Goal: Book appointment/travel/reservation

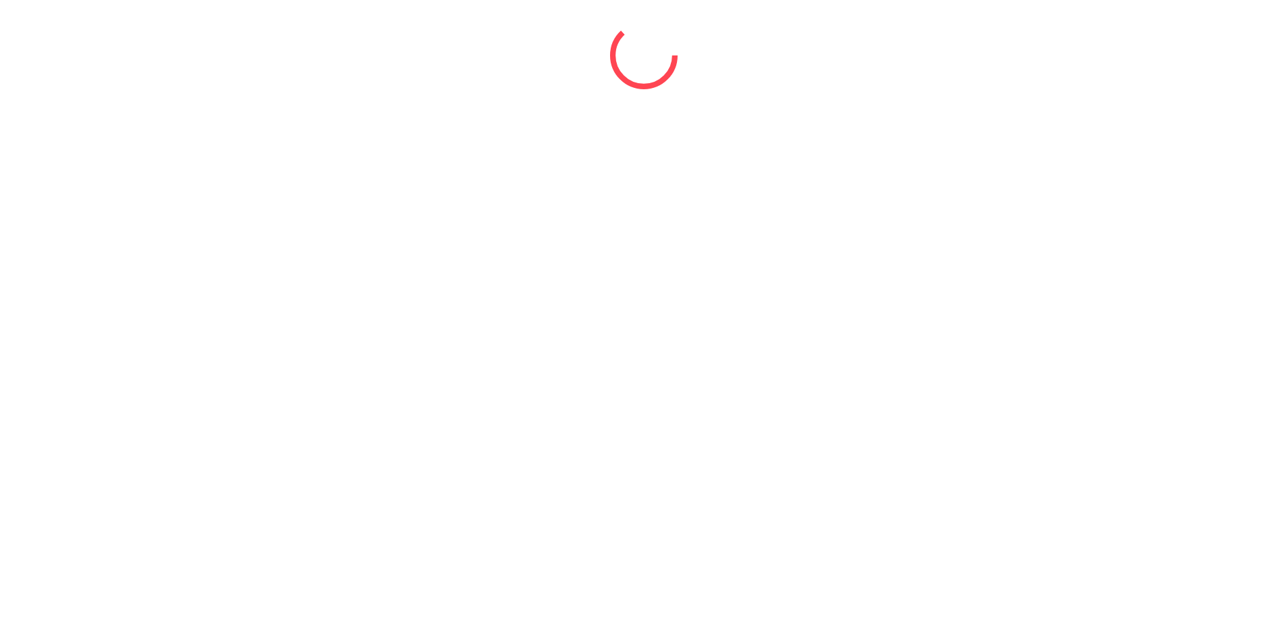
select select "*"
select select "****"
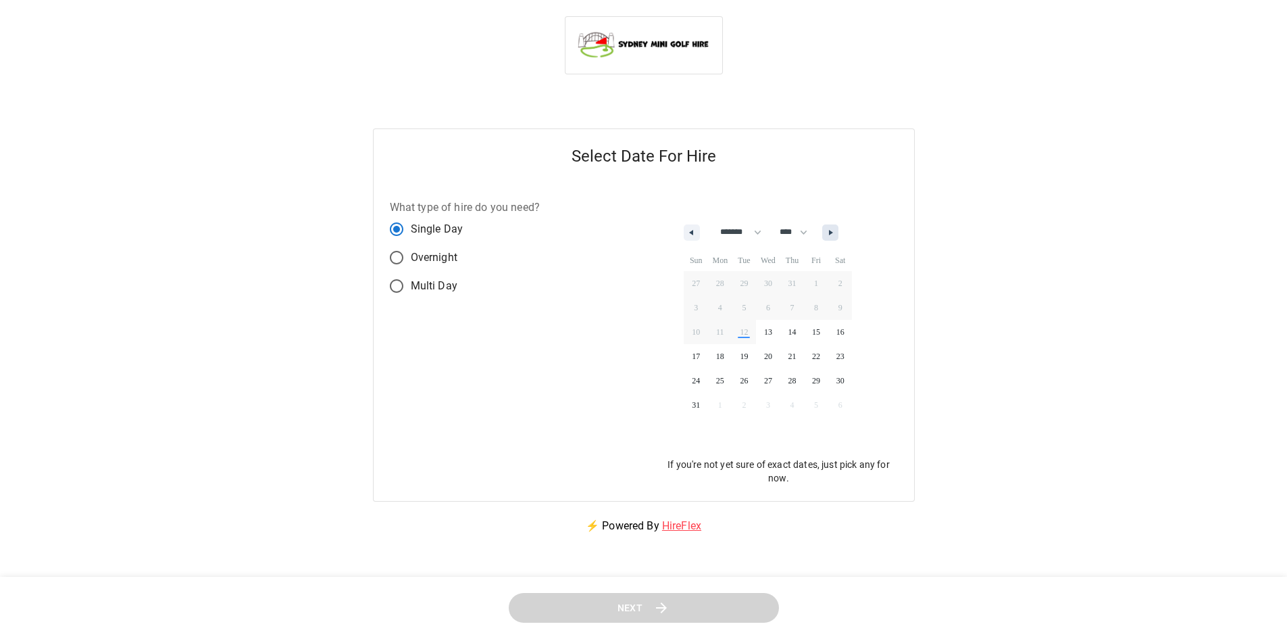
click at [839, 233] on button "button" at bounding box center [830, 232] width 16 height 16
select select "*"
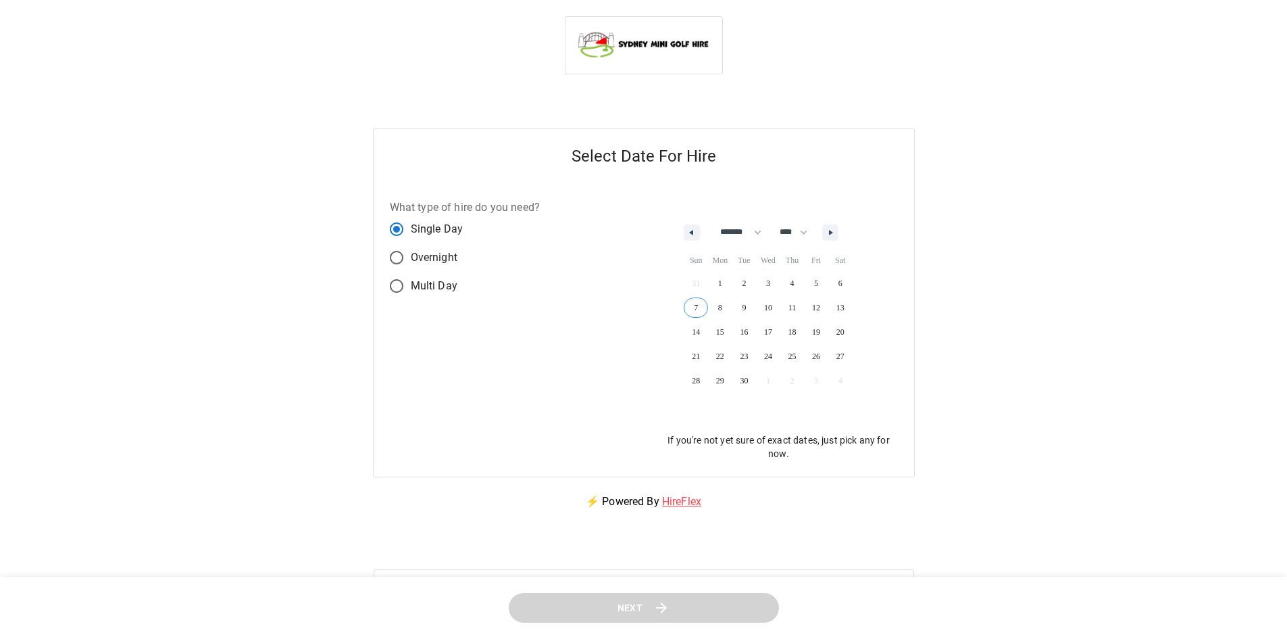
click at [697, 306] on span "7" at bounding box center [696, 308] width 24 height 18
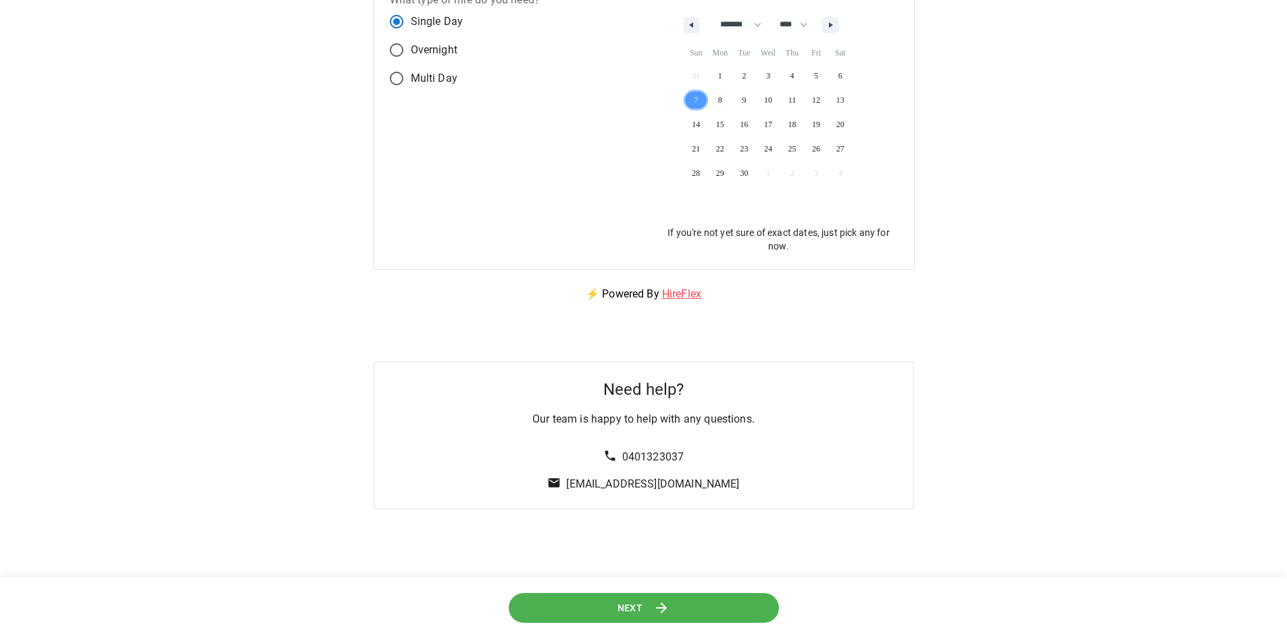
scroll to position [310, 0]
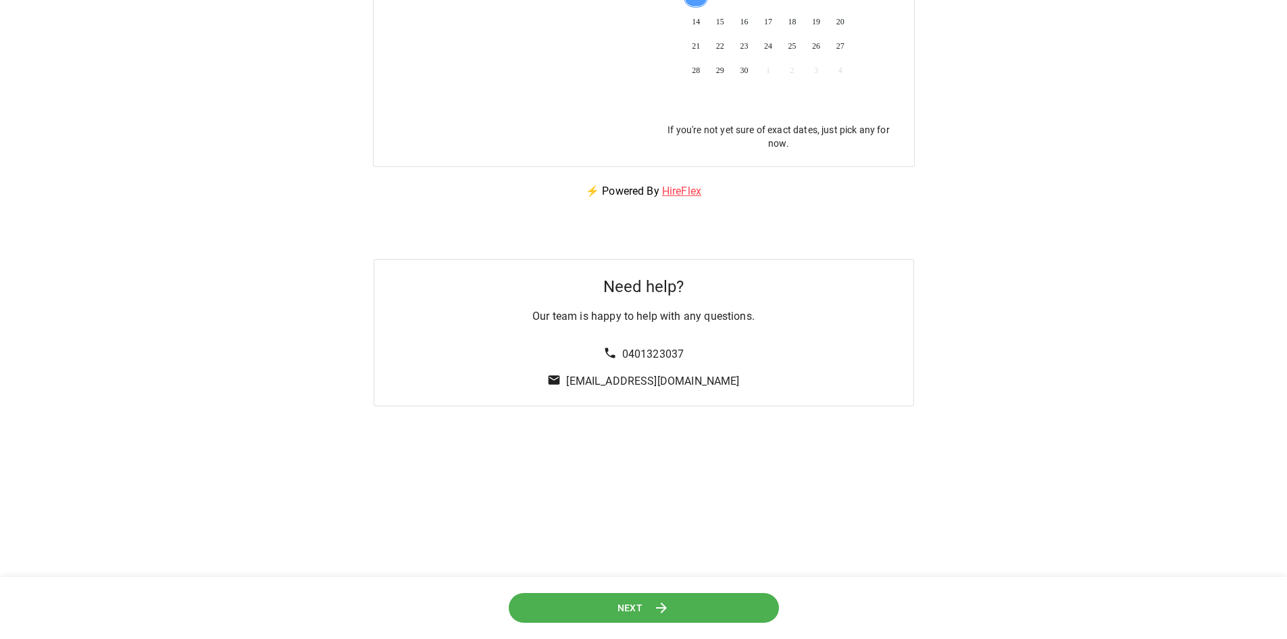
click at [675, 606] on button "Next" at bounding box center [643, 607] width 271 height 30
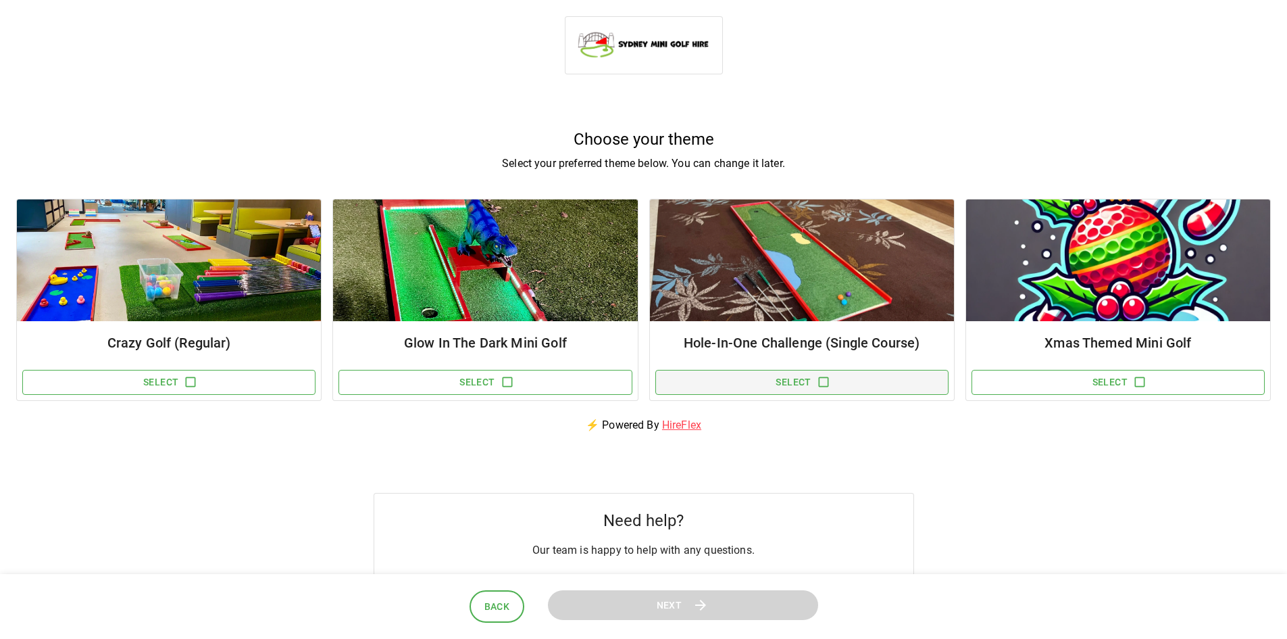
click at [799, 387] on button "Select" at bounding box center [802, 382] width 293 height 25
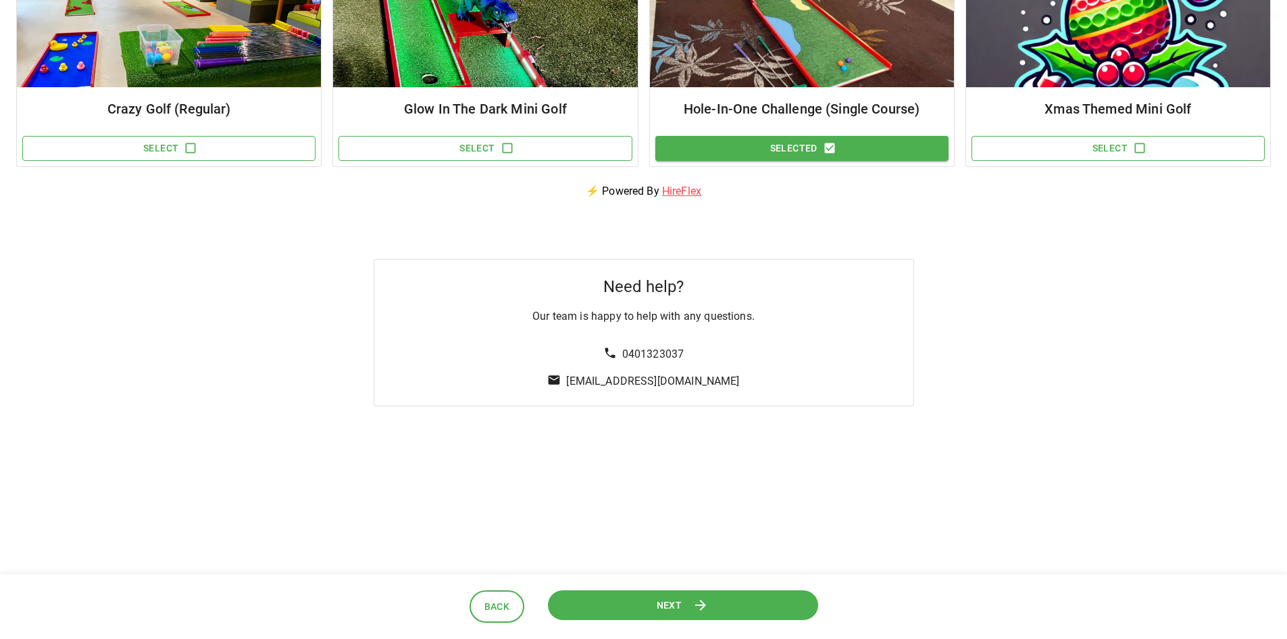
click at [736, 598] on button "Next" at bounding box center [683, 604] width 272 height 30
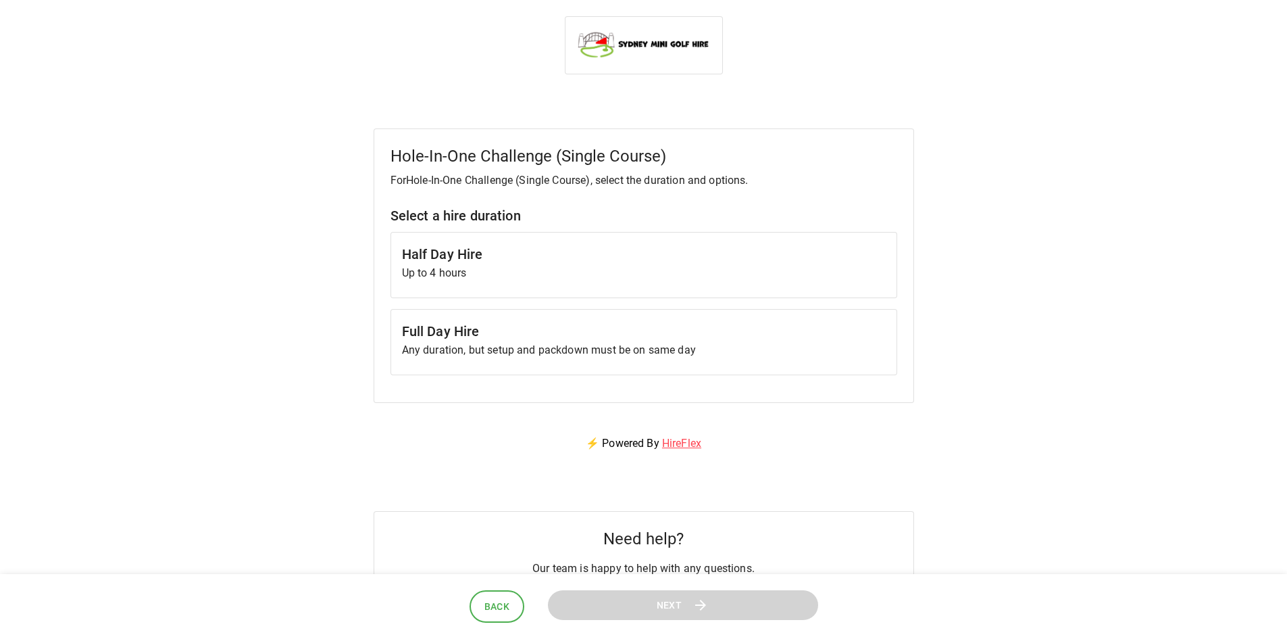
click at [519, 353] on p "Any duration, but setup and packdown must be on same day" at bounding box center [644, 350] width 484 height 16
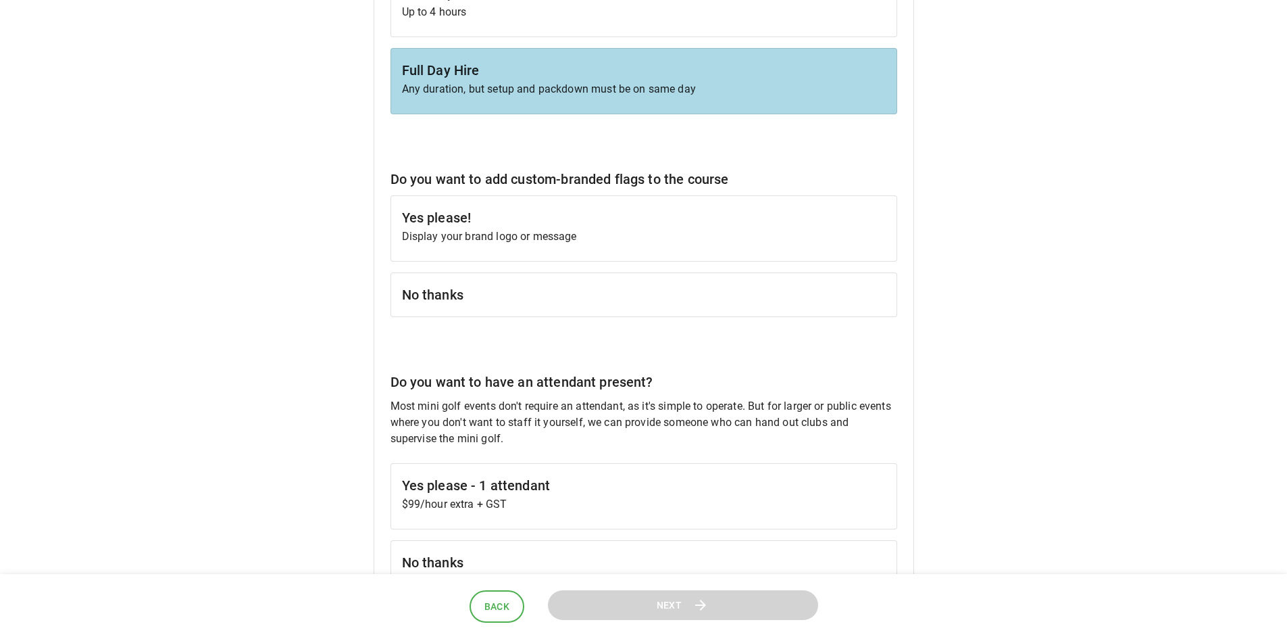
scroll to position [270, 0]
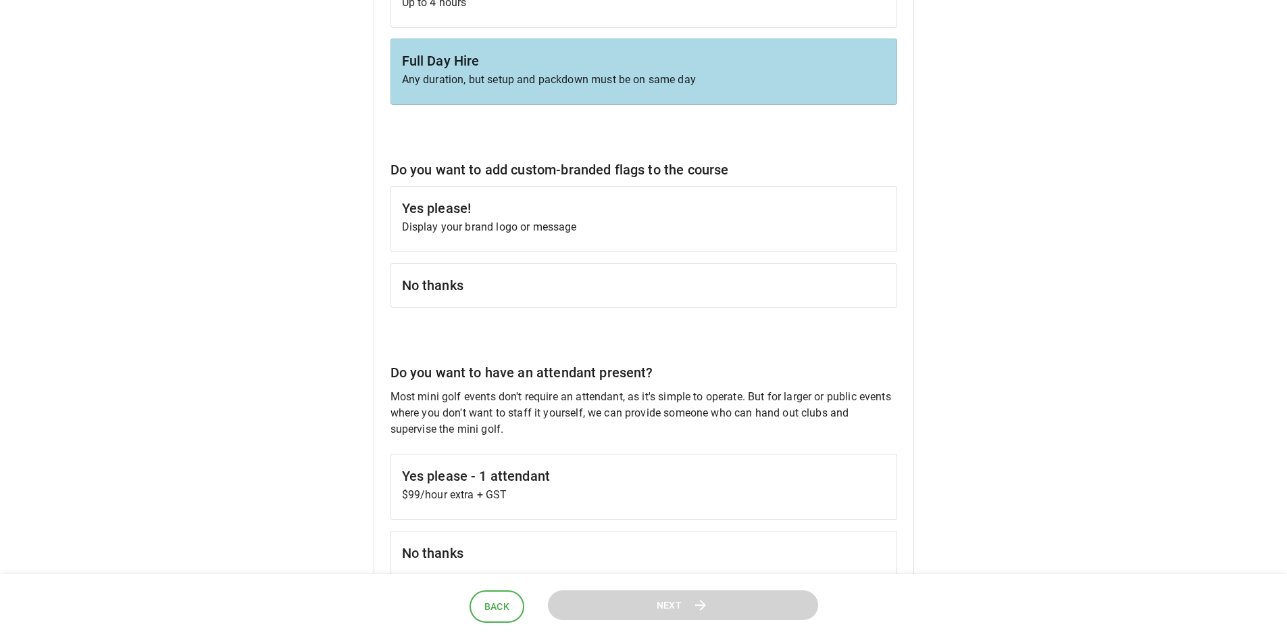
click at [578, 289] on h6 "No thanks" at bounding box center [644, 285] width 484 height 22
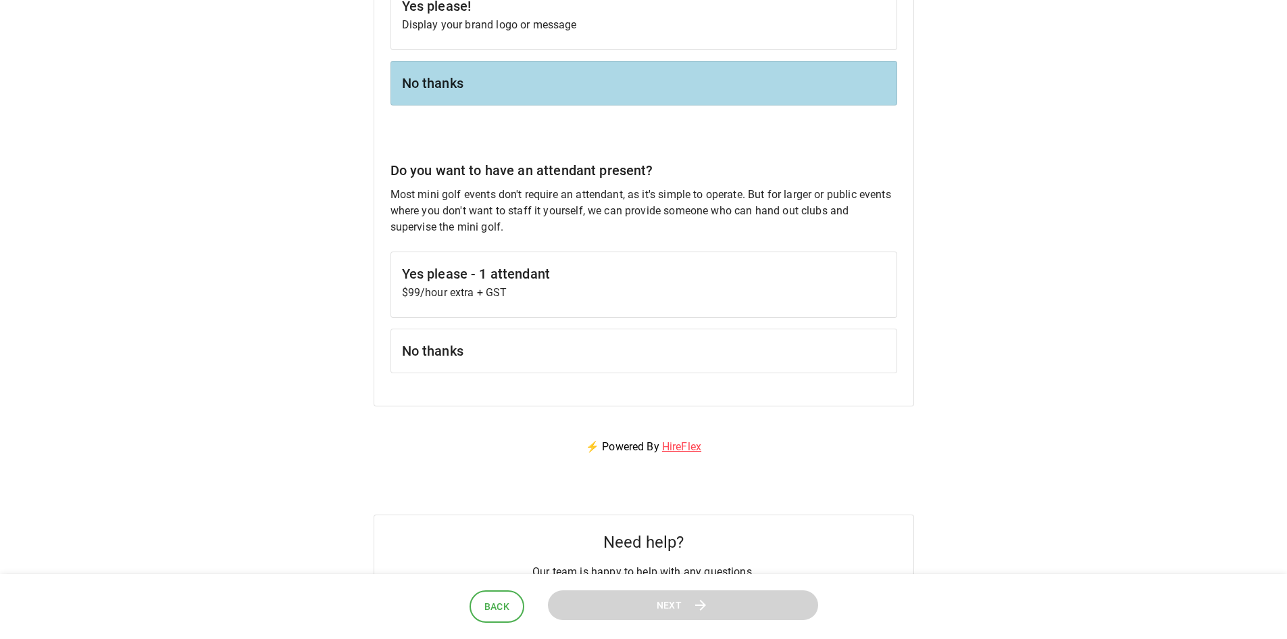
scroll to position [473, 0]
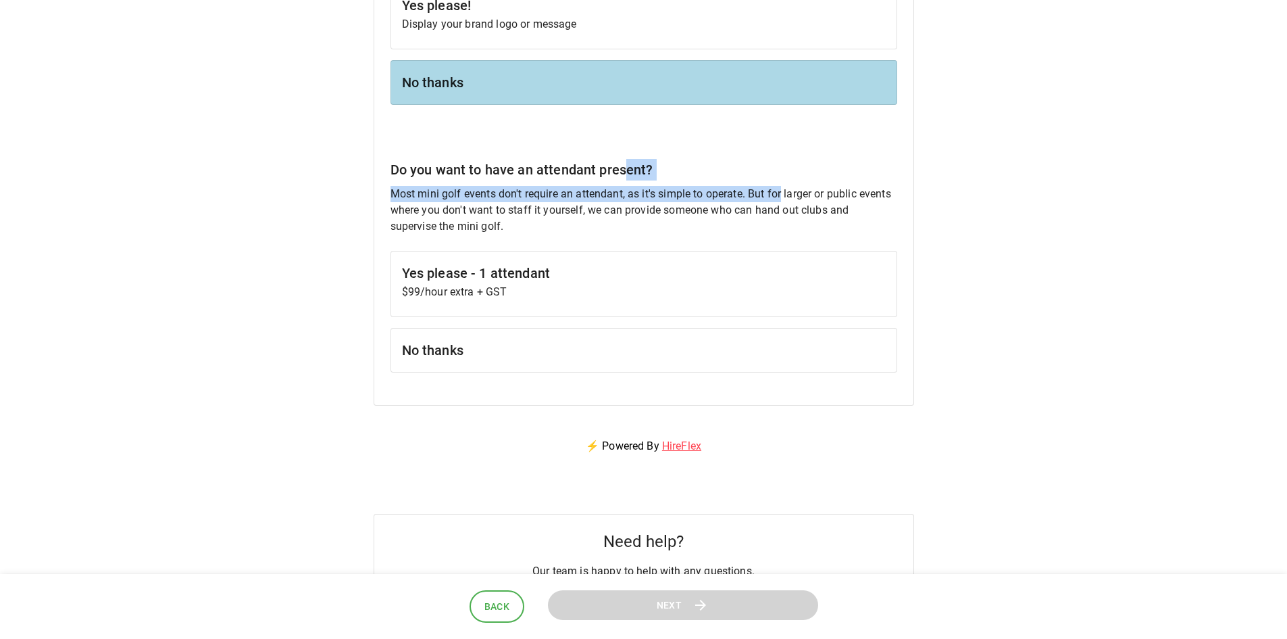
drag, startPoint x: 626, startPoint y: 176, endPoint x: 785, endPoint y: 189, distance: 159.4
click at [785, 189] on div "Do you want to have an attendant present? Most mini golf events don't require a…" at bounding box center [644, 266] width 507 height 214
click at [785, 197] on p "Most mini golf events don't require an attendant, as it's simple to operate. Bu…" at bounding box center [644, 210] width 507 height 49
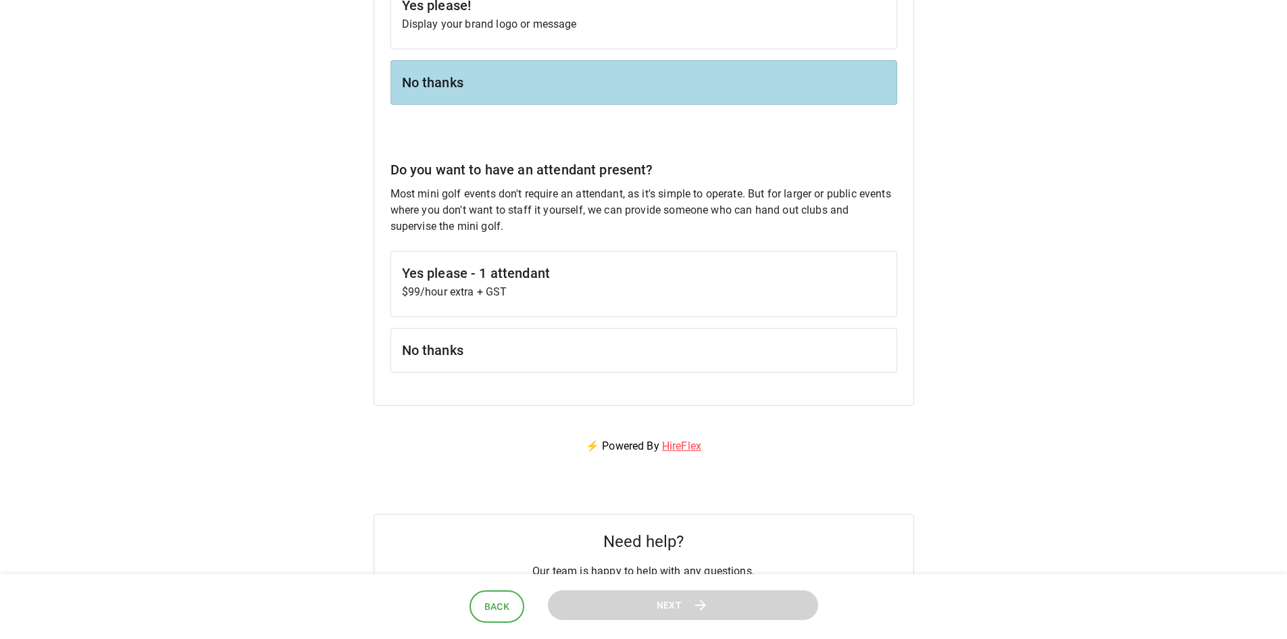
click at [440, 297] on p "$99/hour extra + GST" at bounding box center [644, 292] width 484 height 16
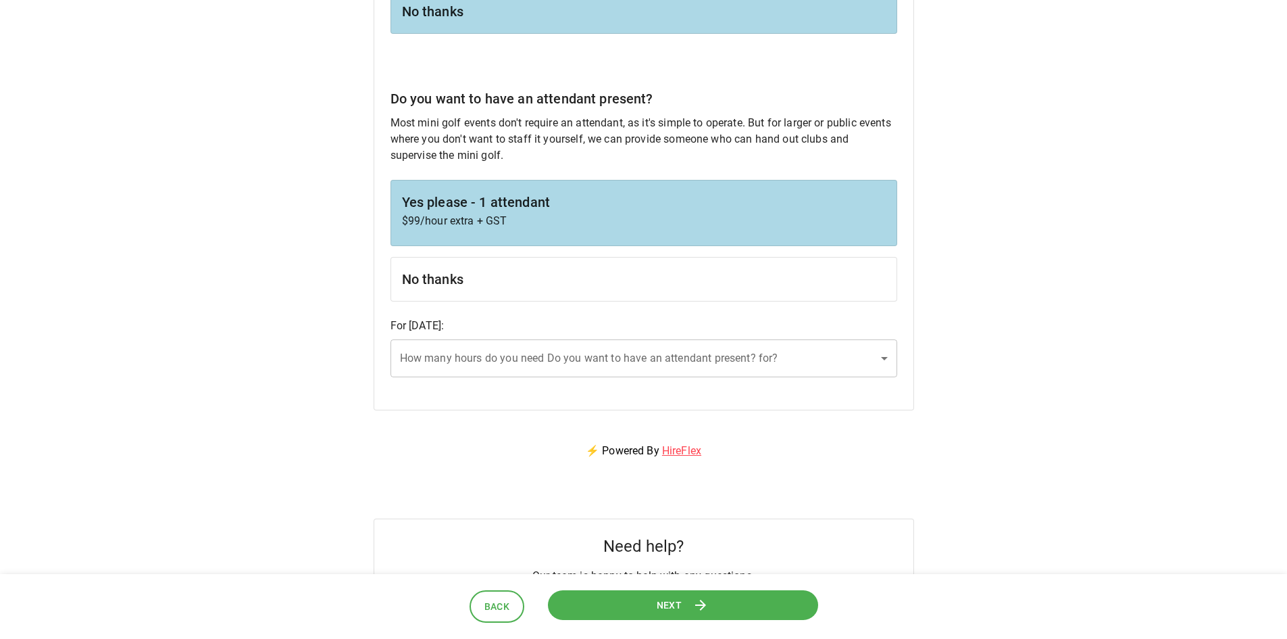
scroll to position [608, 0]
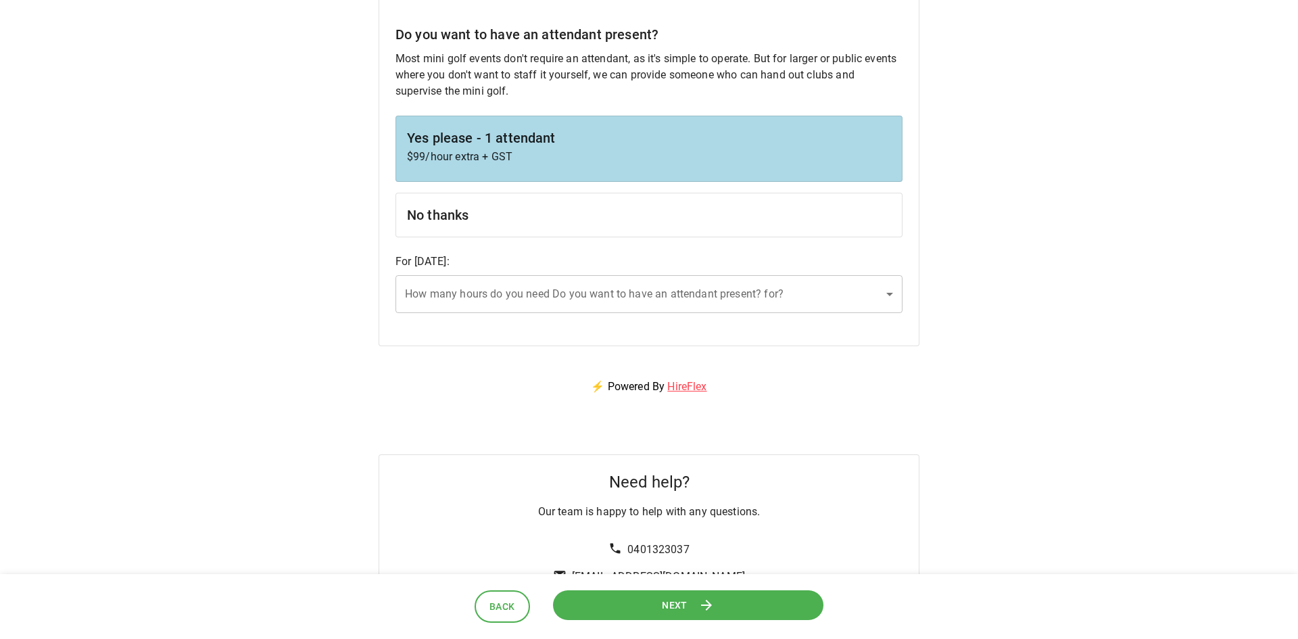
click at [474, 312] on body "Hole-In-One Challenge (Single Course) For Hole-In-One Challenge (Single Course)…" at bounding box center [649, 5] width 1298 height 1226
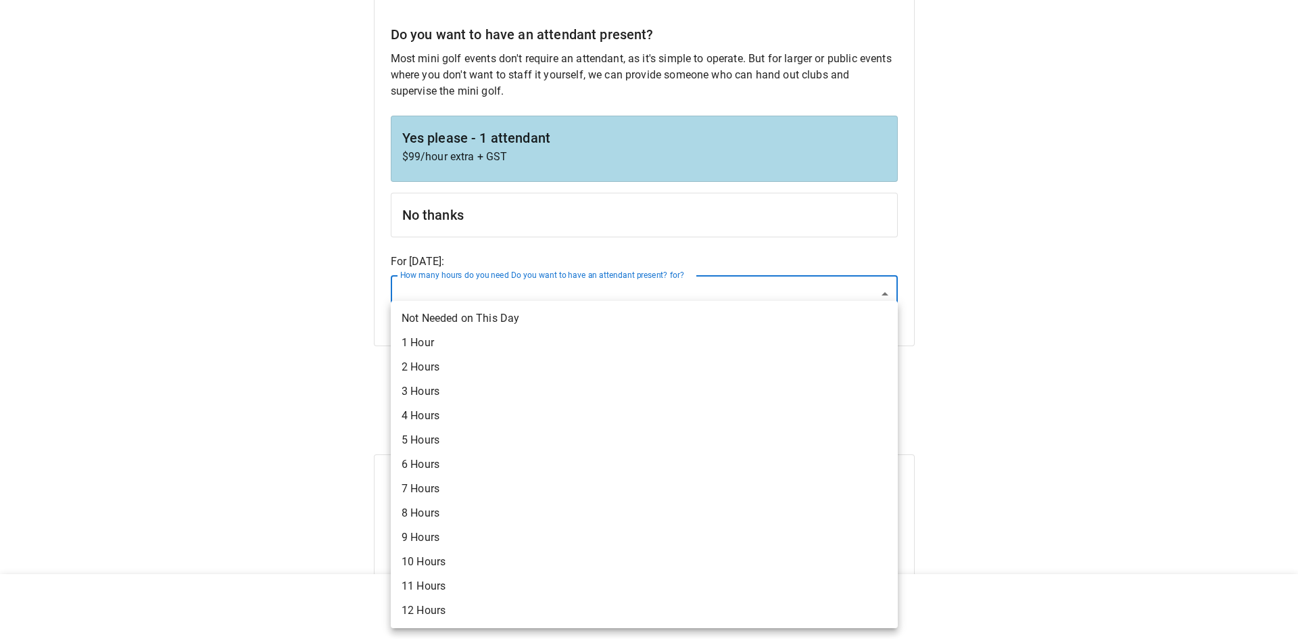
click at [1014, 53] on div at bounding box center [649, 319] width 1298 height 639
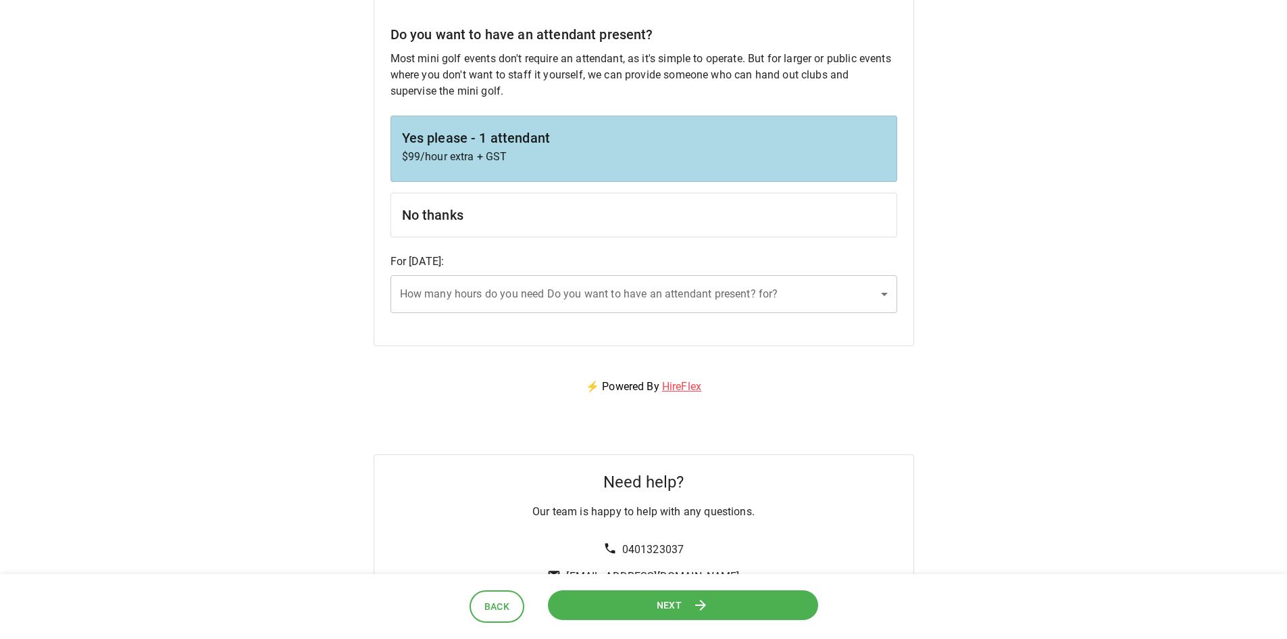
click at [530, 273] on div "For [DATE] : How many hours do you need Do you want to have an attendant presen…" at bounding box center [644, 282] width 507 height 59
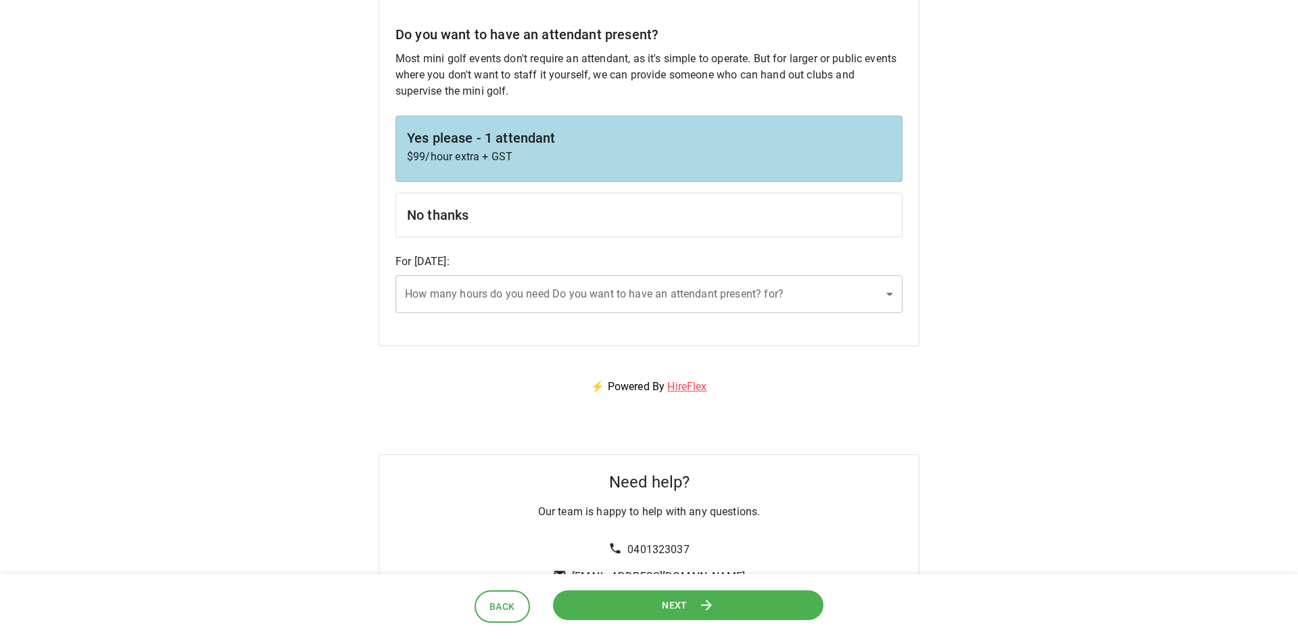
click at [484, 289] on body "Hole-In-One Challenge (Single Course) For Hole-In-One Challenge (Single Course)…" at bounding box center [649, 5] width 1298 height 1226
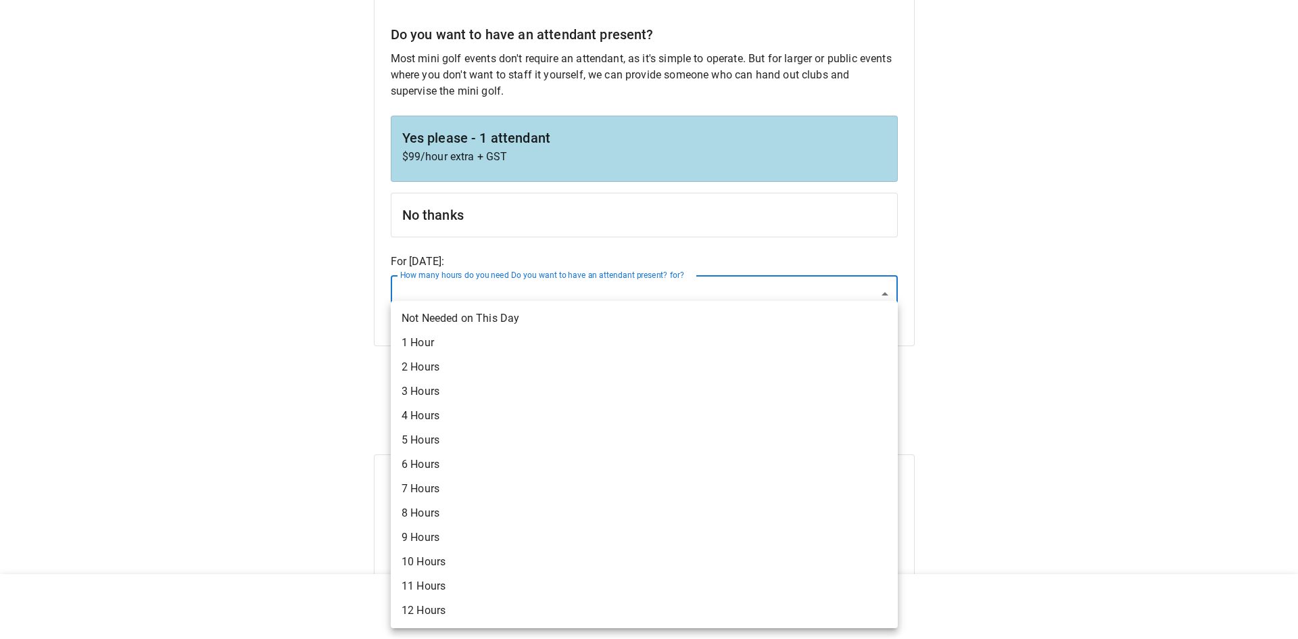
click at [466, 454] on li "6 Hours" at bounding box center [644, 464] width 507 height 24
type input "*"
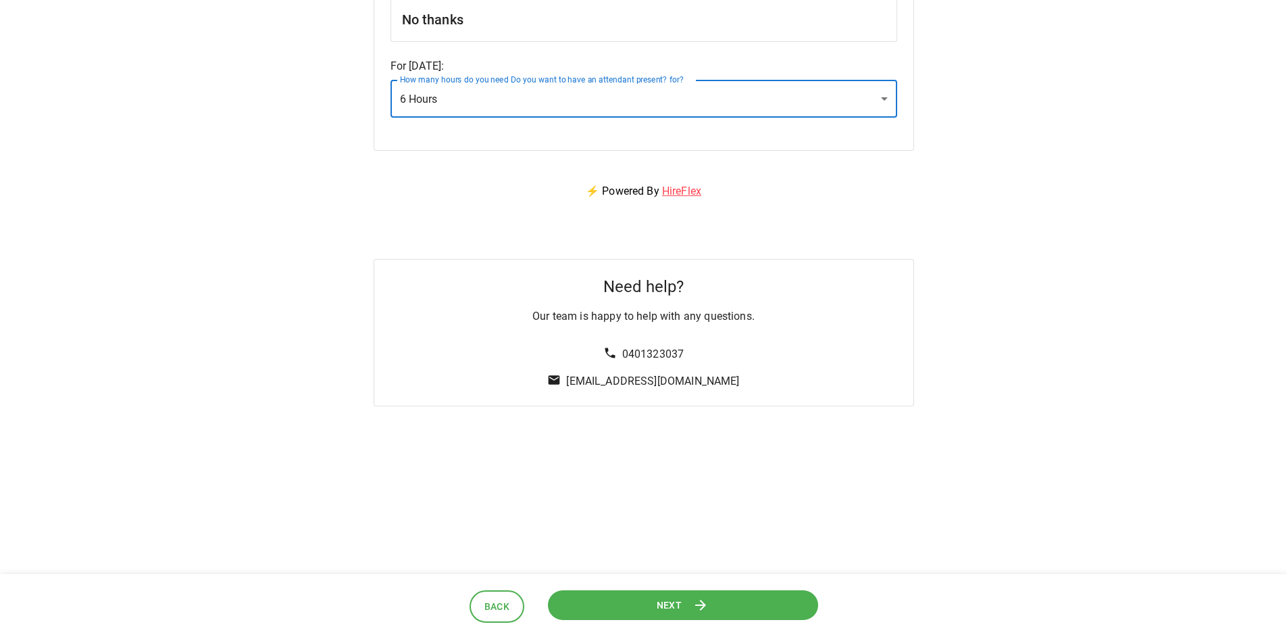
click at [710, 609] on button "Next" at bounding box center [682, 604] width 270 height 30
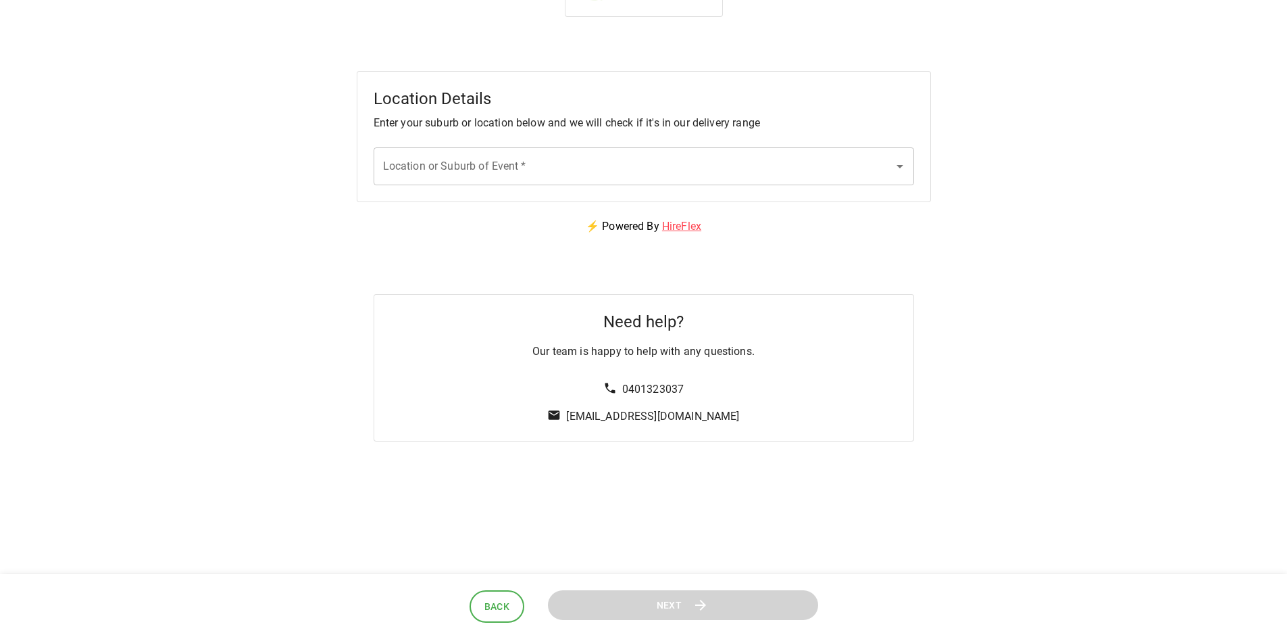
scroll to position [0, 0]
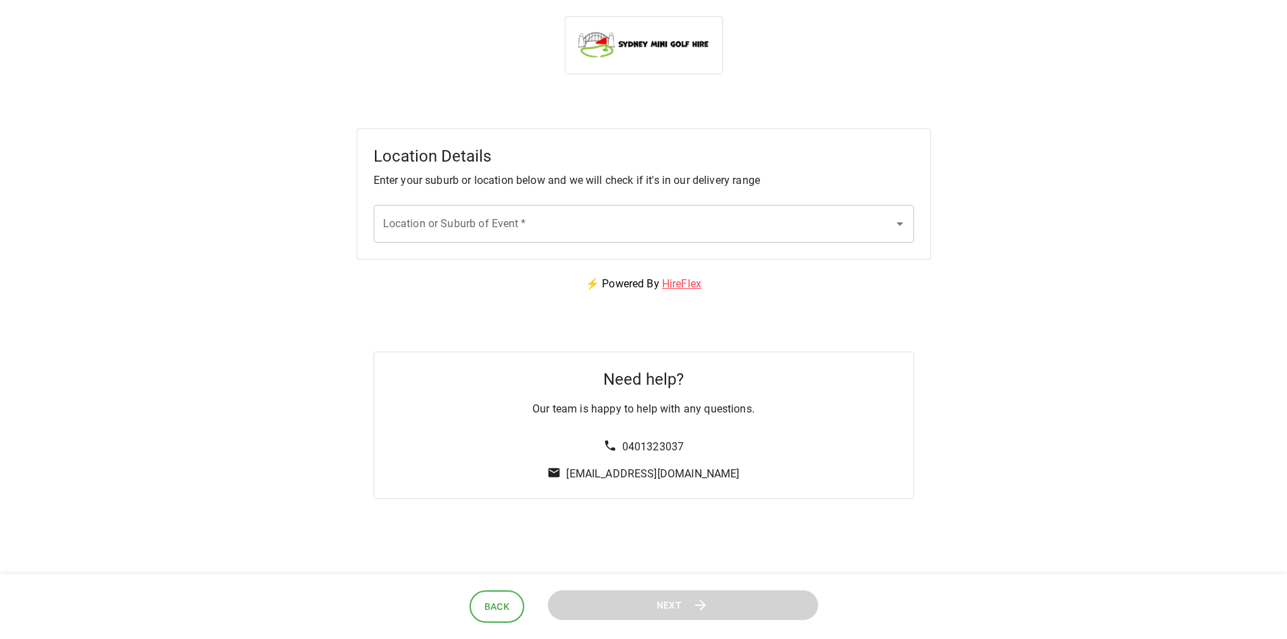
click at [459, 243] on body "Location Details Enter your suburb or location below and we will check if it's …" at bounding box center [643, 257] width 1287 height 515
click at [539, 205] on div "Location or Suburb of Event   *" at bounding box center [644, 224] width 541 height 38
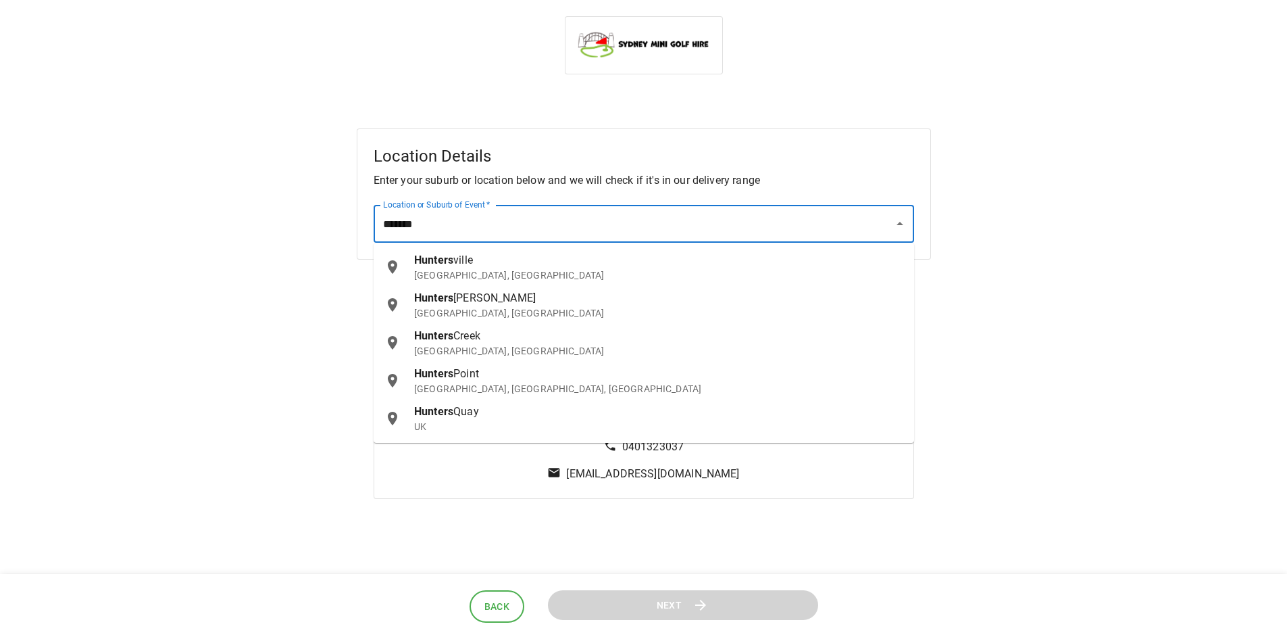
click at [486, 304] on div "[GEOGRAPHIC_DATA], [GEOGRAPHIC_DATA]" at bounding box center [658, 305] width 489 height 30
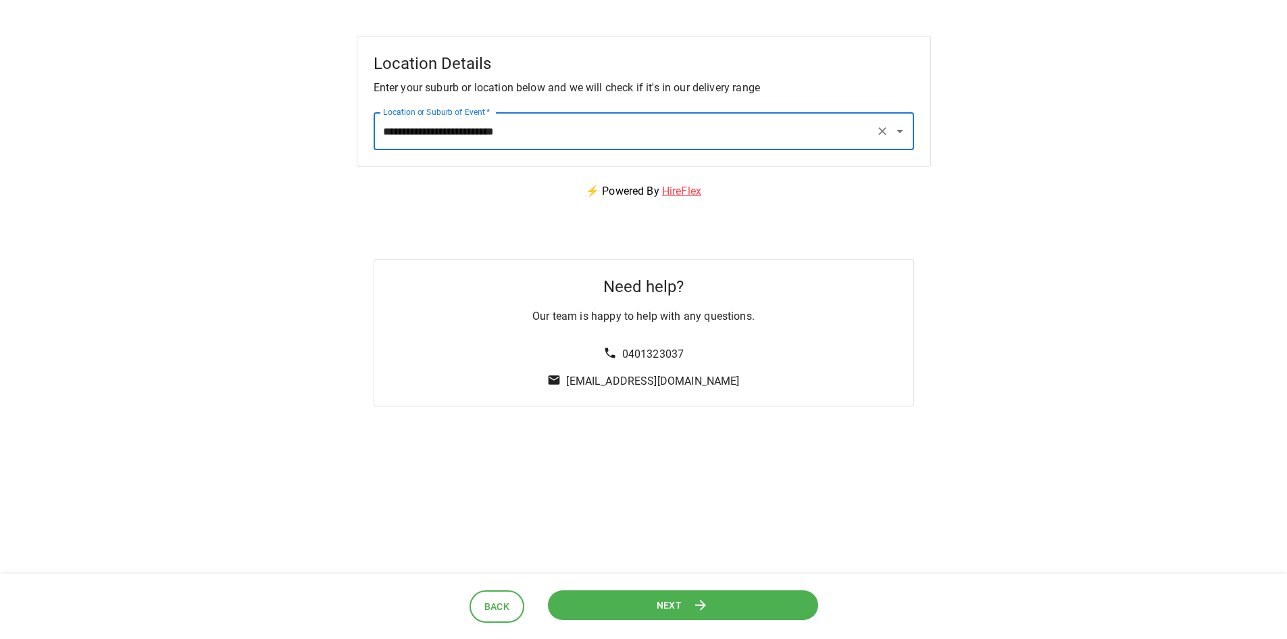
type input "**********"
click at [714, 599] on button "Next" at bounding box center [682, 604] width 271 height 30
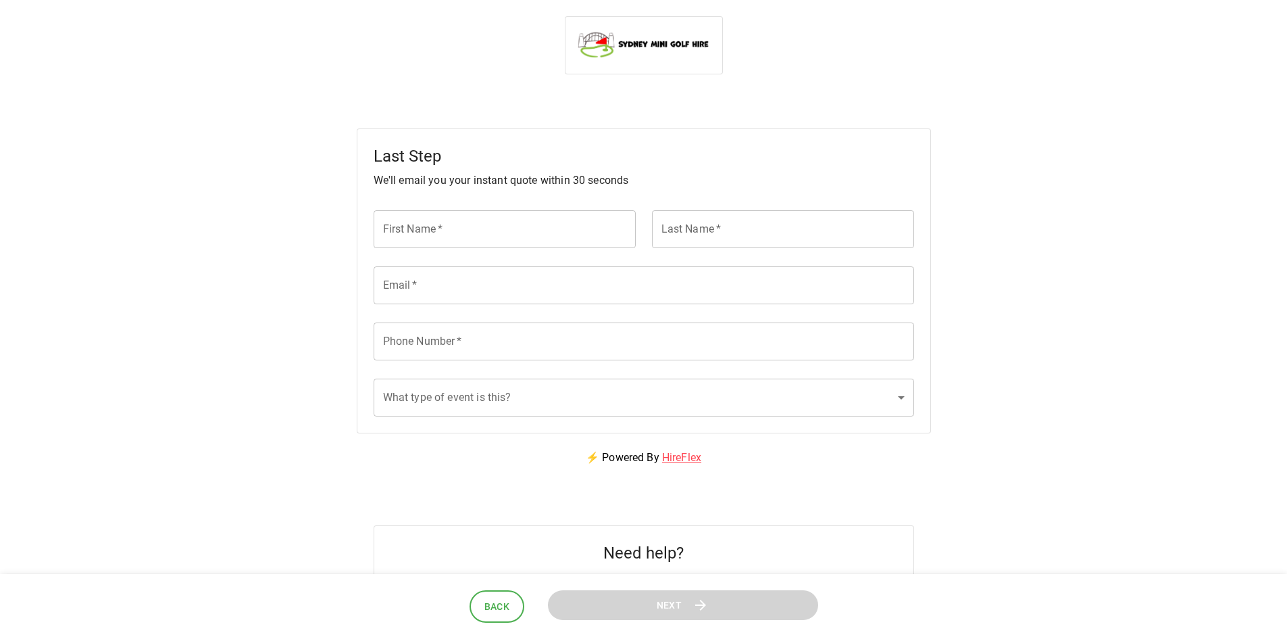
click at [524, 221] on input "First Name   *" at bounding box center [505, 229] width 262 height 38
type input "*******"
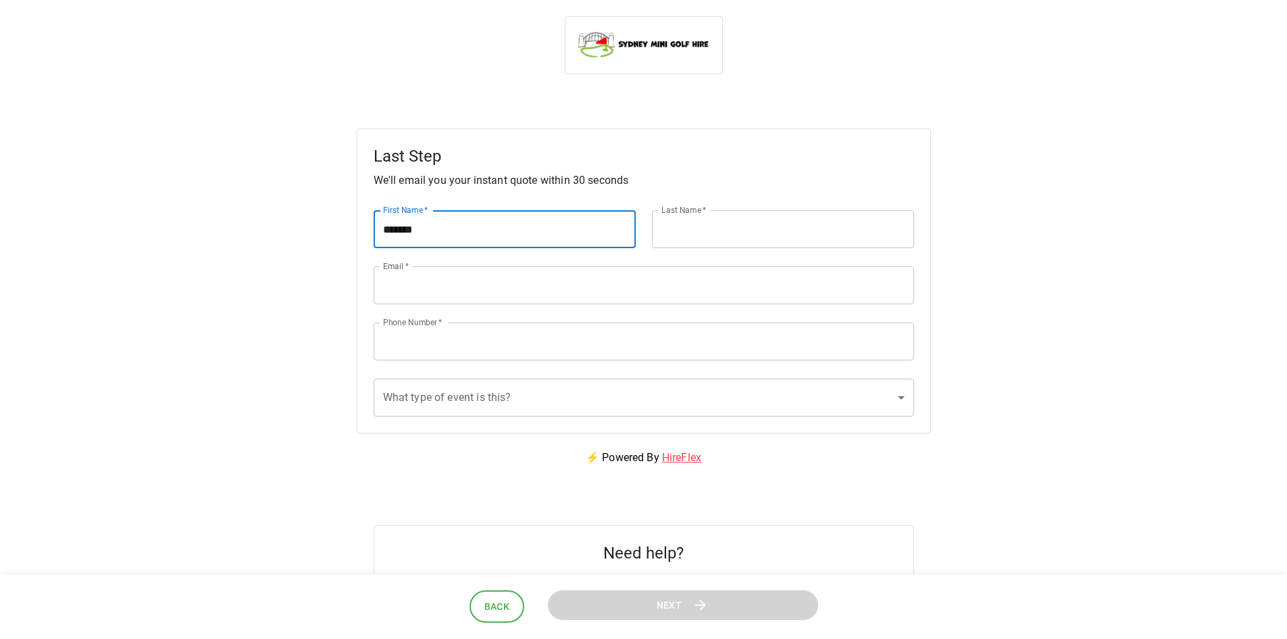
type input "***"
type input "**********"
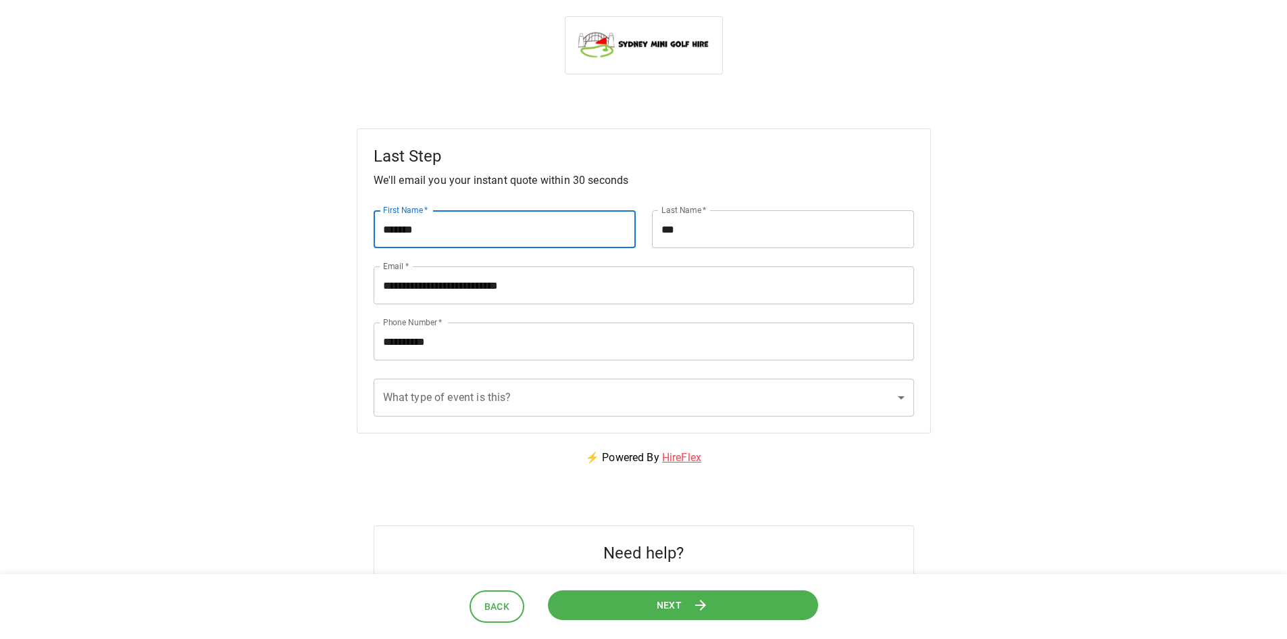
click at [589, 287] on input "**********" at bounding box center [644, 285] width 541 height 38
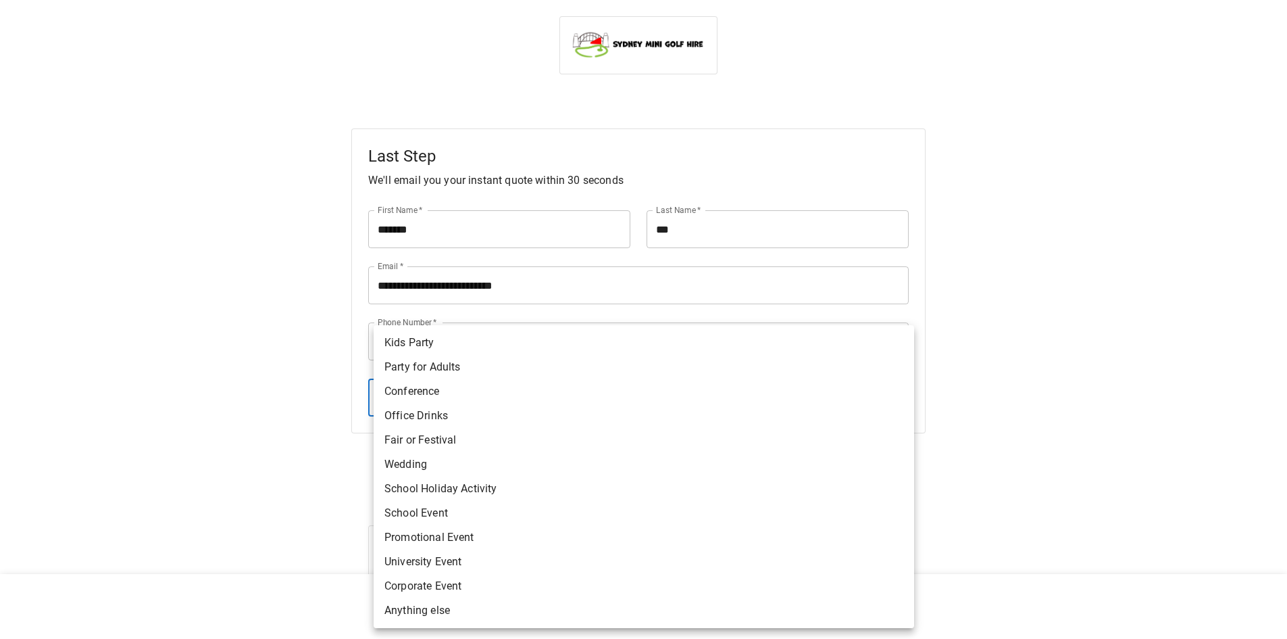
click at [760, 397] on body "**********" at bounding box center [643, 344] width 1287 height 689
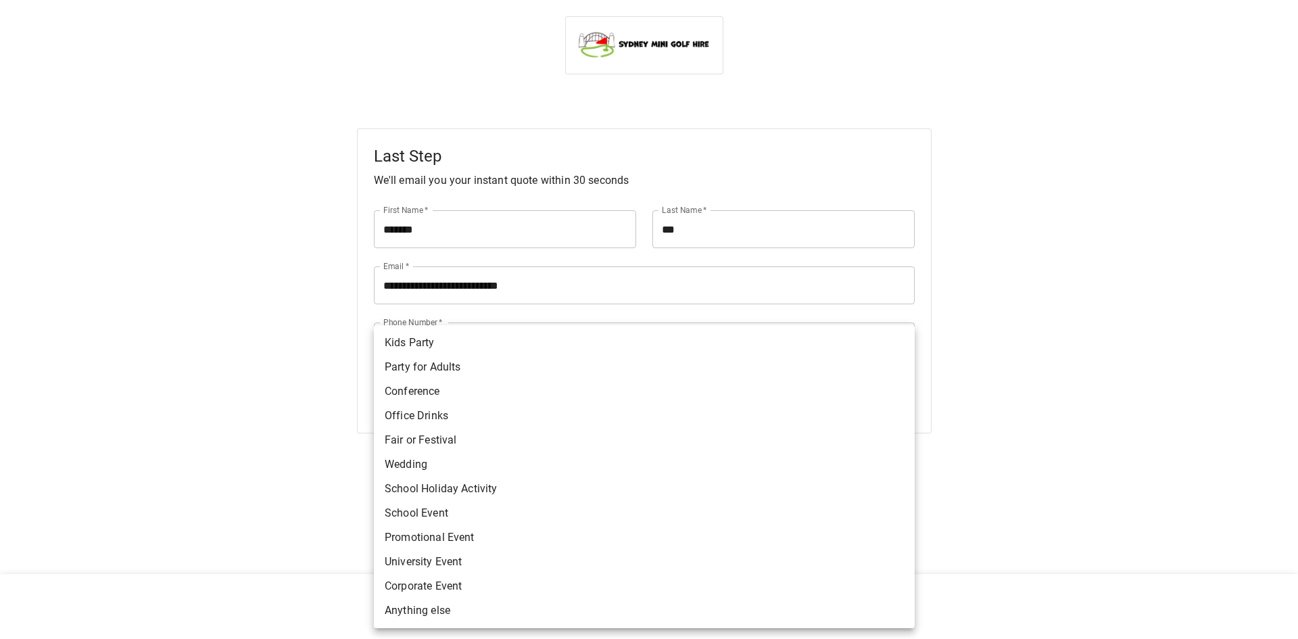
click at [463, 445] on li "Fair or Festival" at bounding box center [644, 440] width 541 height 24
type input "**********"
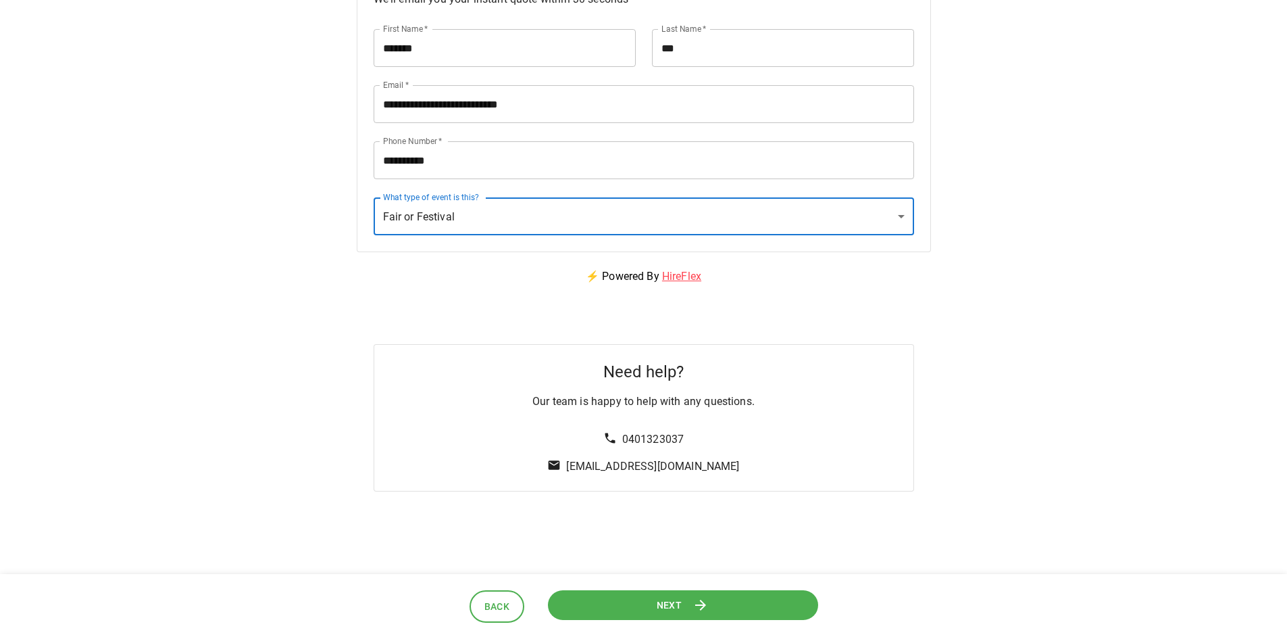
scroll to position [266, 0]
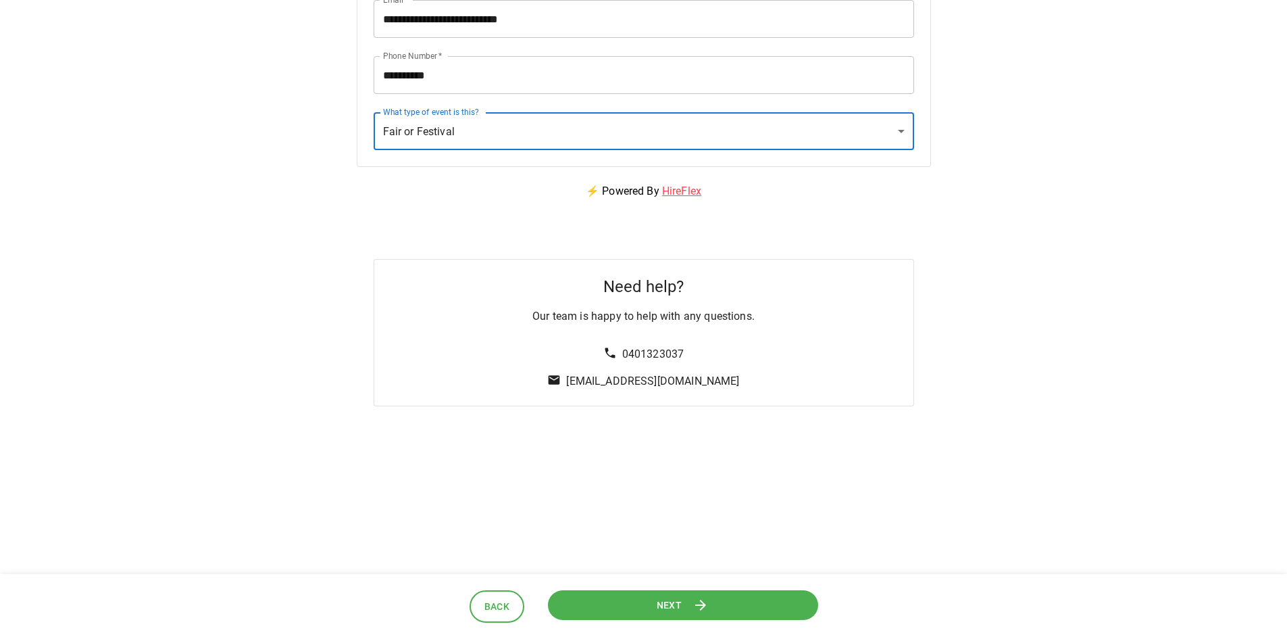
click at [754, 478] on html "**********" at bounding box center [643, 186] width 1287 height 905
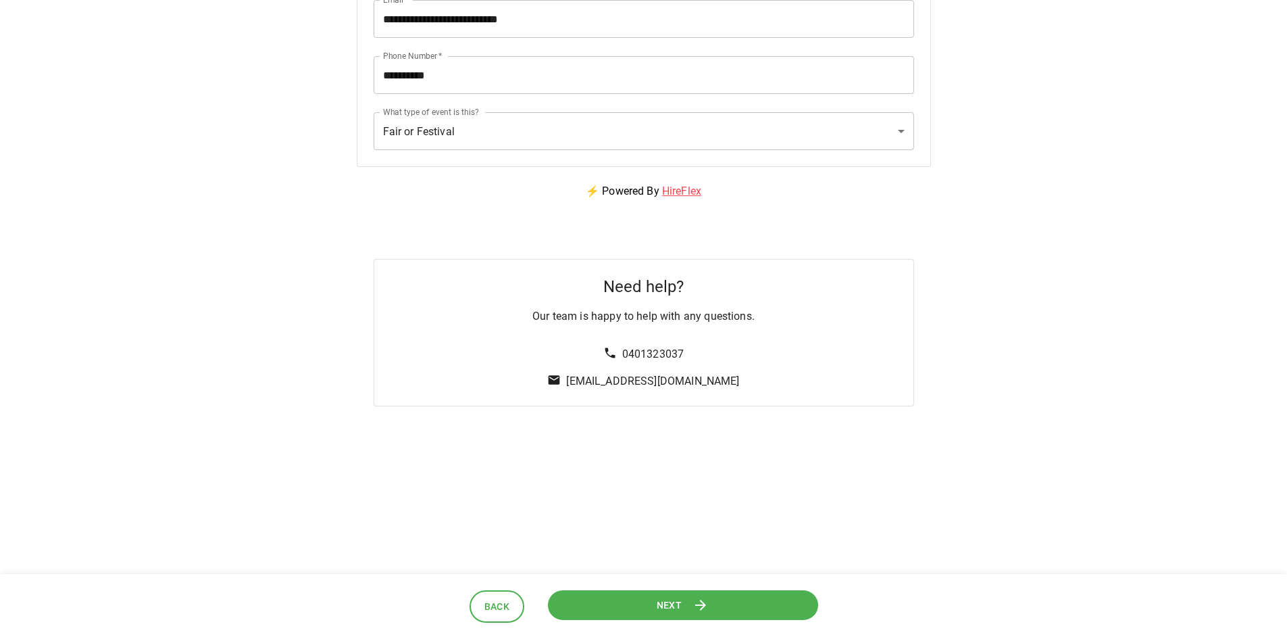
click at [673, 607] on span "Next" at bounding box center [670, 604] width 26 height 17
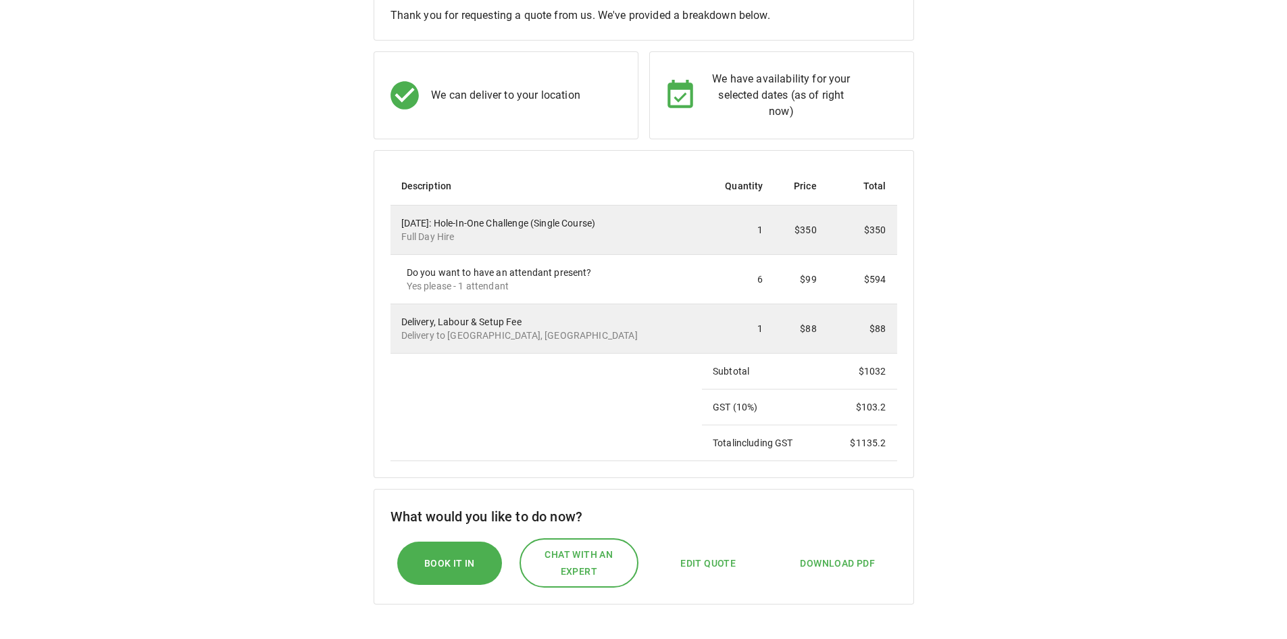
scroll to position [203, 0]
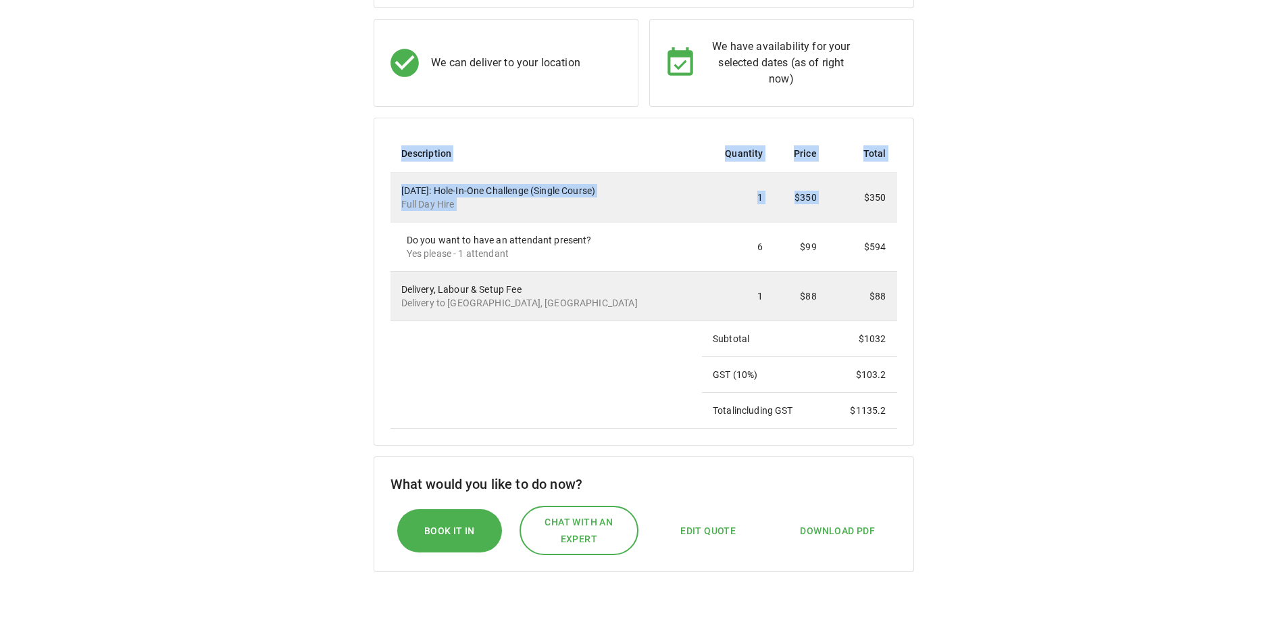
drag, startPoint x: 859, startPoint y: 188, endPoint x: 958, endPoint y: 270, distance: 128.2
click at [958, 270] on div "We've prepared your custom quote Thank you for requesting a quote from us. We'v…" at bounding box center [643, 303] width 1255 height 754
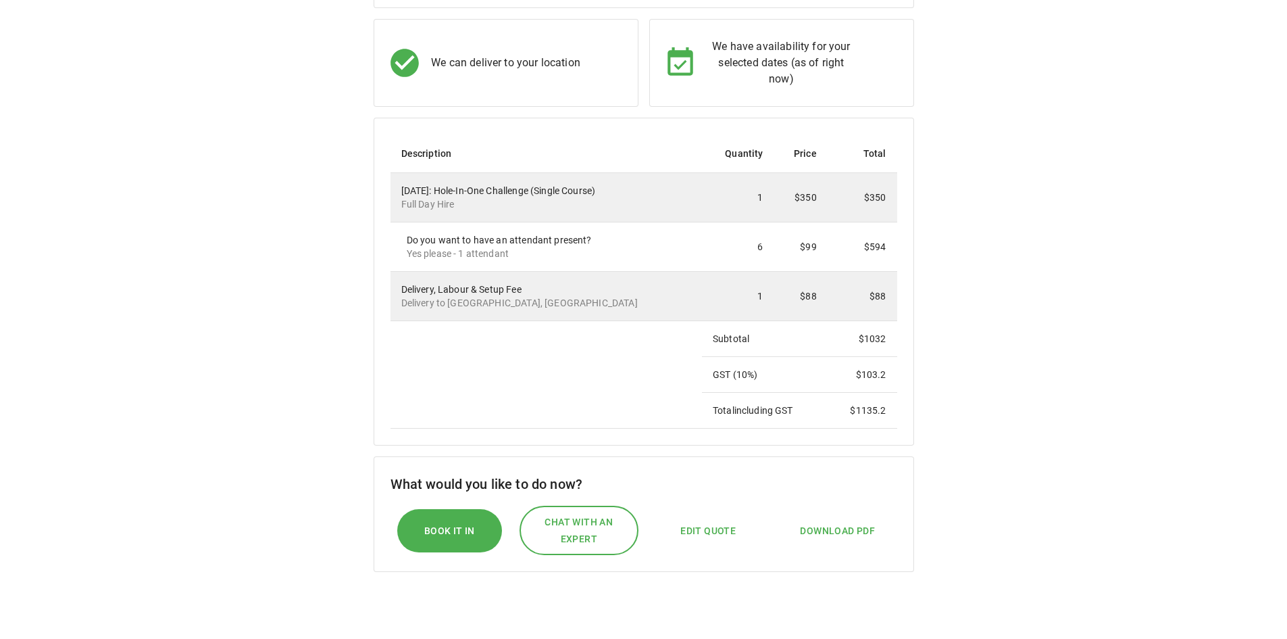
click at [898, 472] on div "What would you like to do now? Book it In Chat with an expert Edit Quote Downlo…" at bounding box center [644, 514] width 541 height 116
click at [703, 533] on span "Edit Quote" at bounding box center [708, 530] width 55 height 17
select select "*"
select select "****"
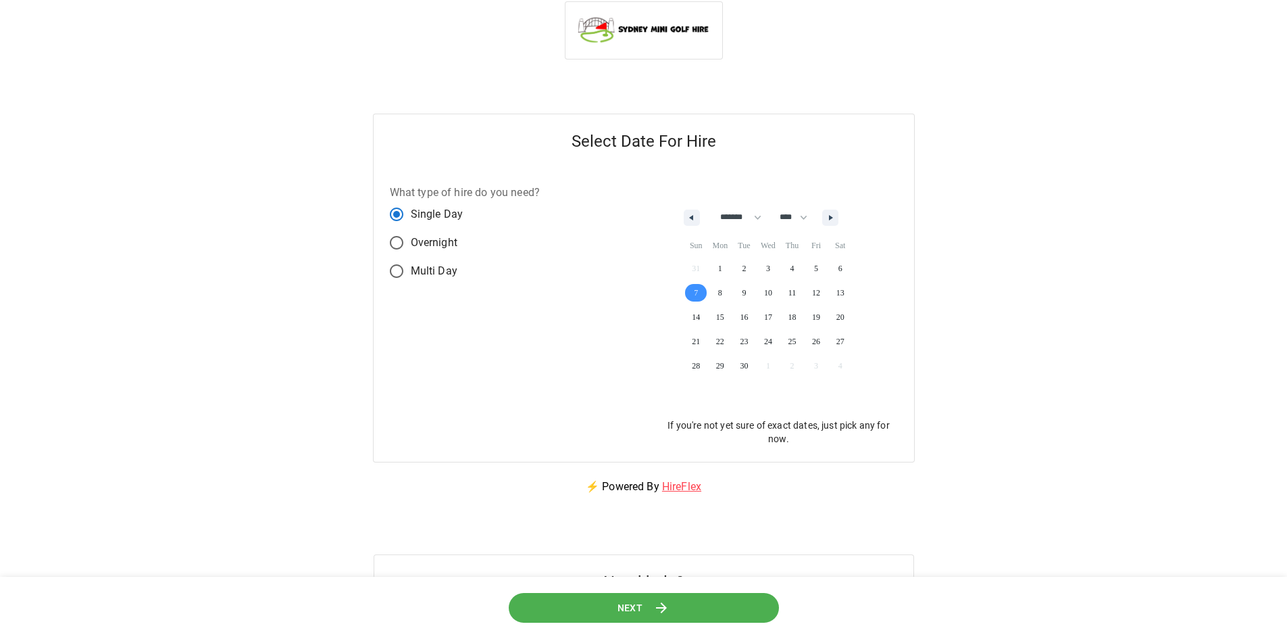
scroll to position [0, 0]
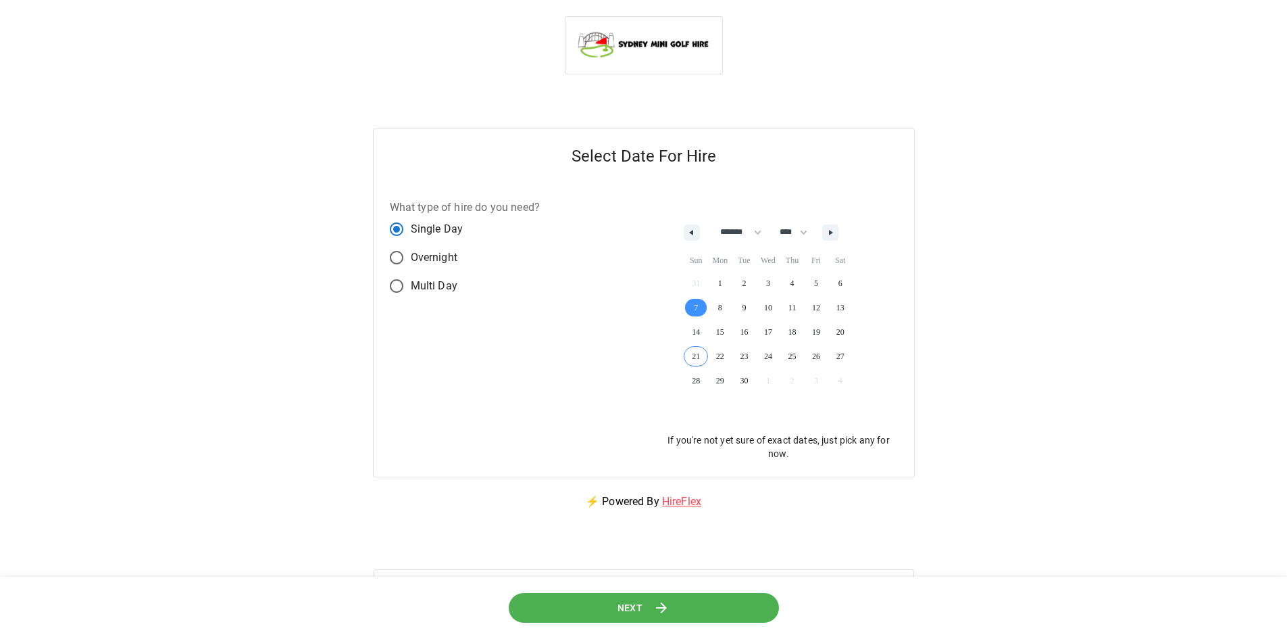
click at [689, 606] on button "Next" at bounding box center [643, 607] width 270 height 30
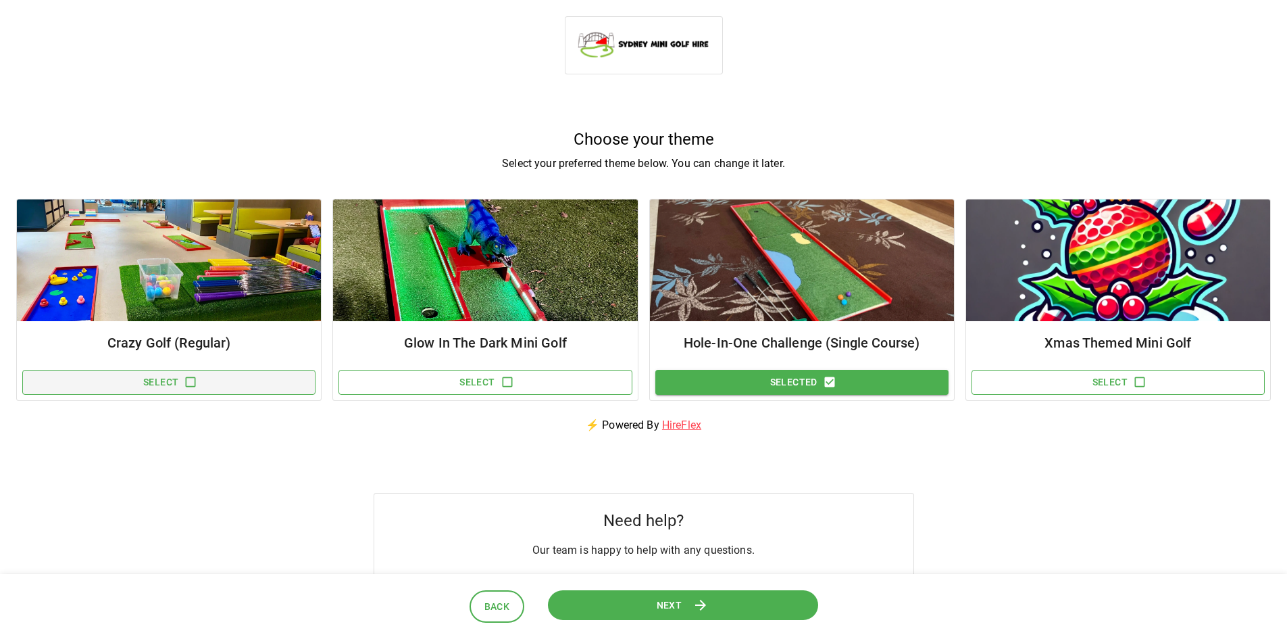
click at [188, 385] on icon "button" at bounding box center [191, 382] width 14 height 14
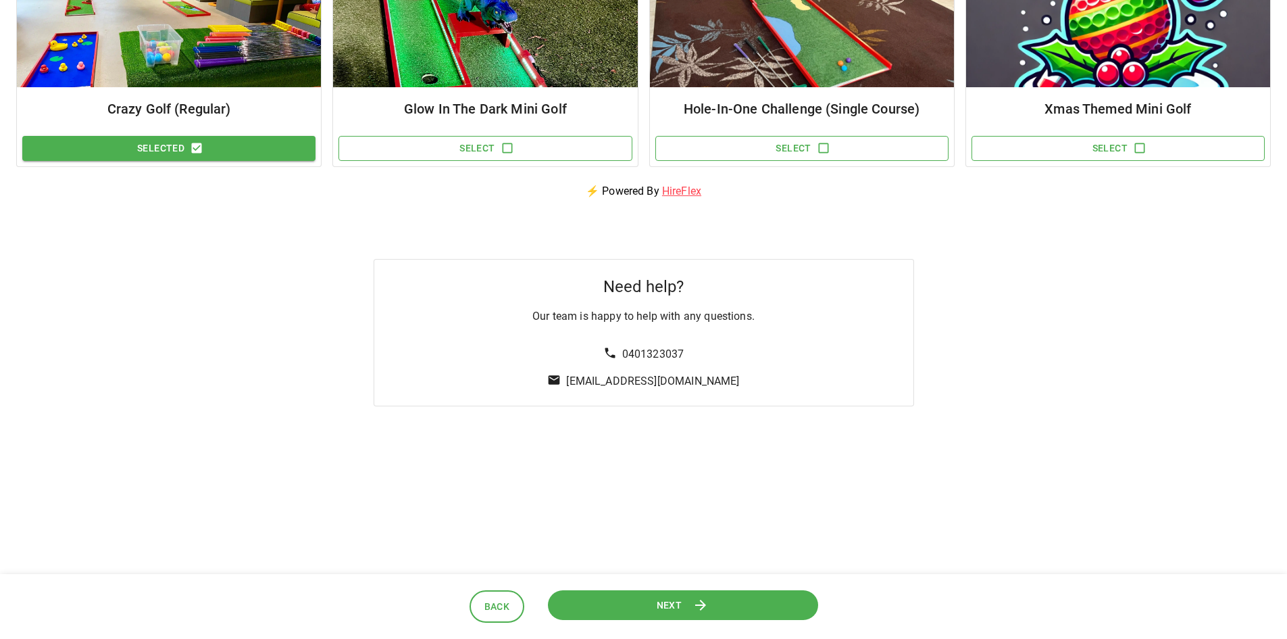
click at [651, 610] on button "Next" at bounding box center [682, 604] width 271 height 30
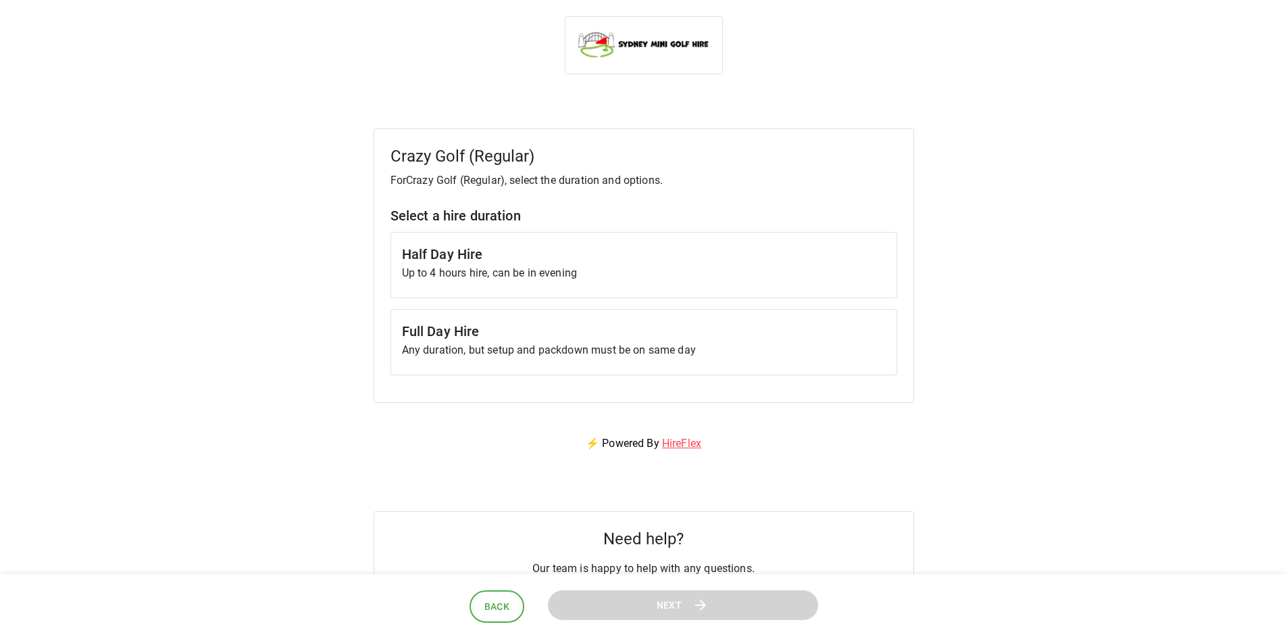
click at [572, 338] on h6 "Full Day Hire" at bounding box center [644, 331] width 484 height 22
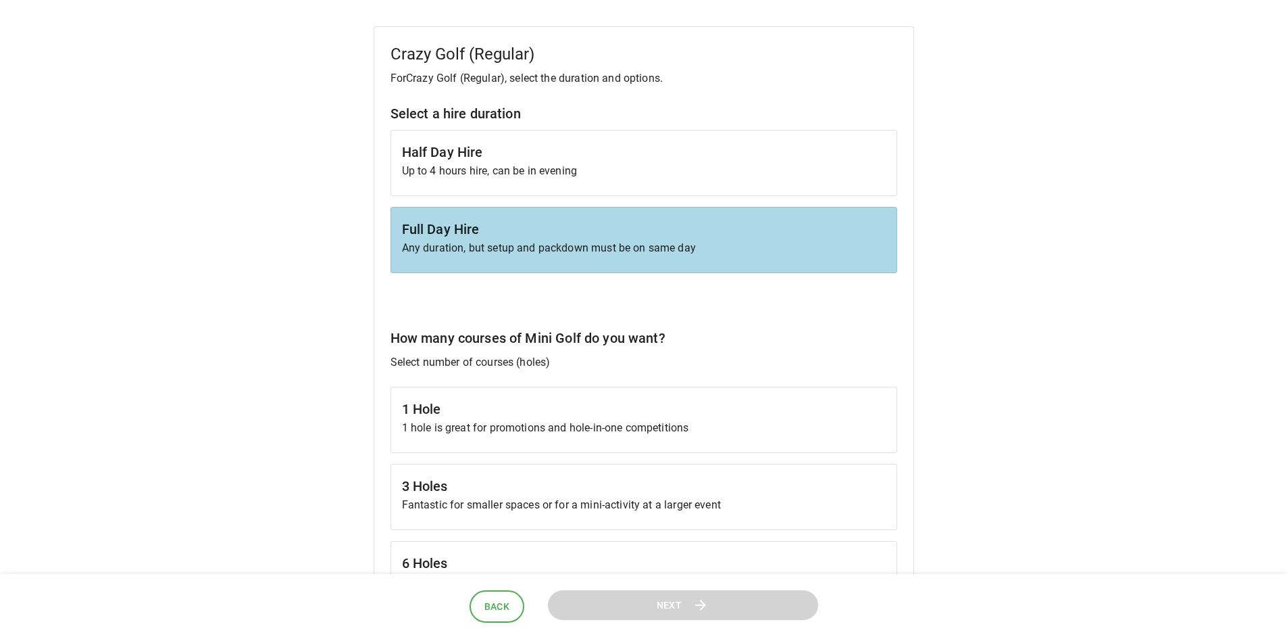
scroll to position [270, 0]
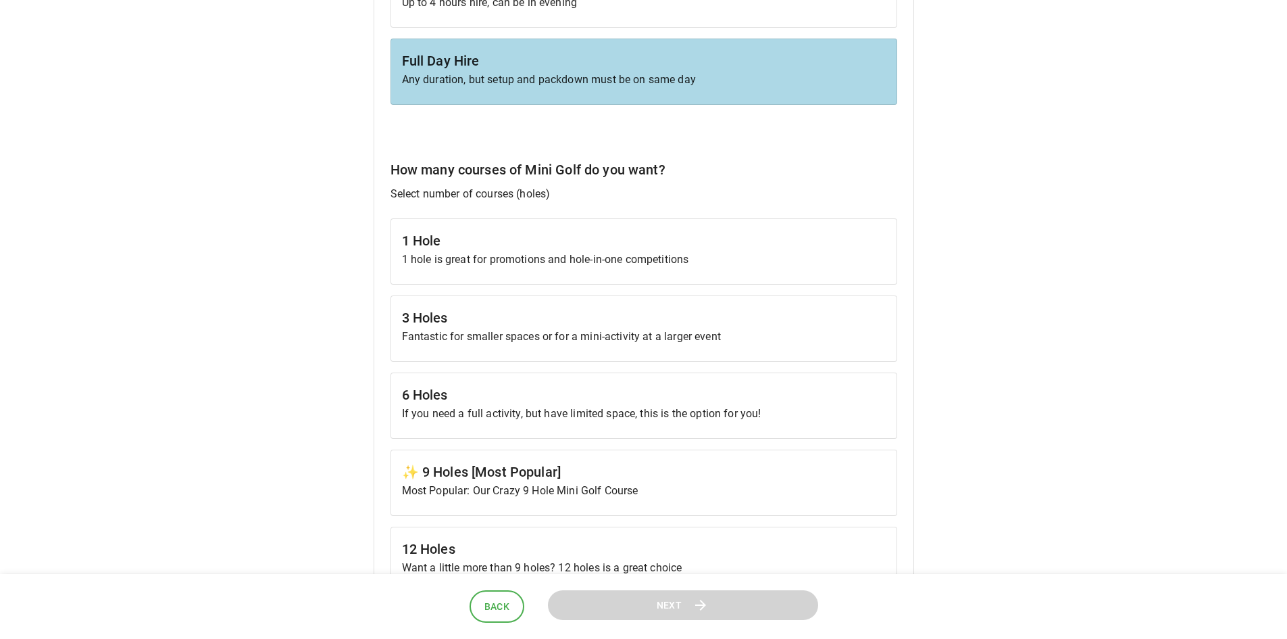
click at [562, 259] on p "1 hole is great for promotions and hole-in-one competitions" at bounding box center [644, 259] width 484 height 16
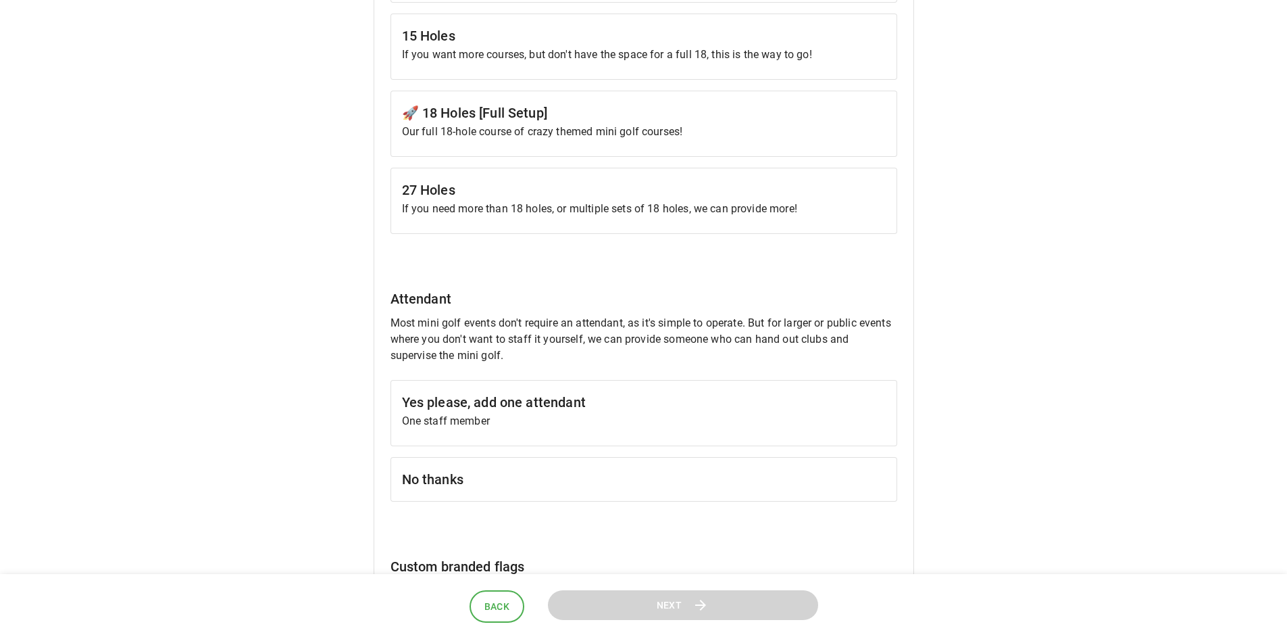
scroll to position [1081, 0]
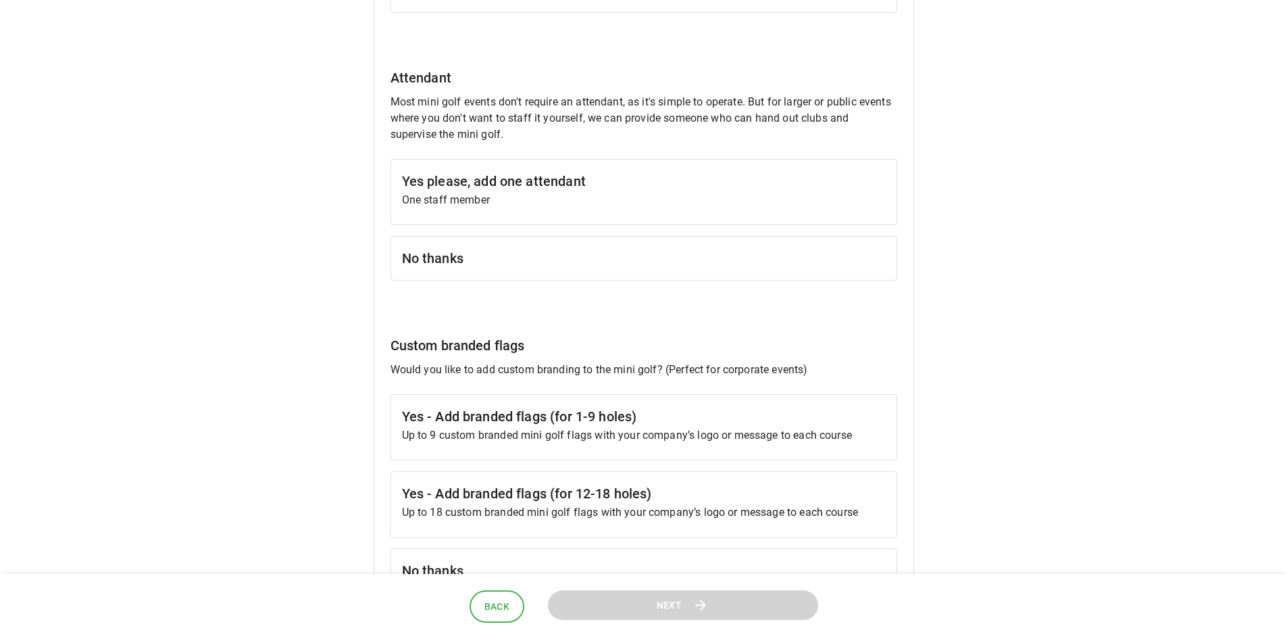
click at [467, 256] on h6 "No thanks" at bounding box center [644, 258] width 484 height 22
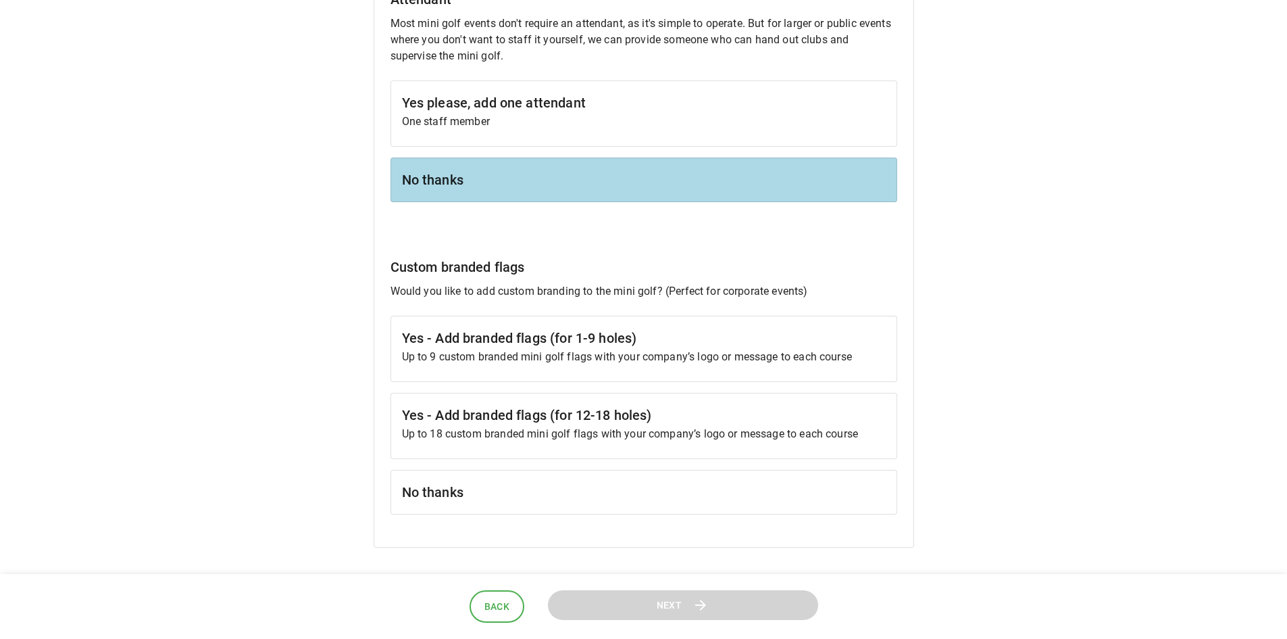
scroll to position [1284, 0]
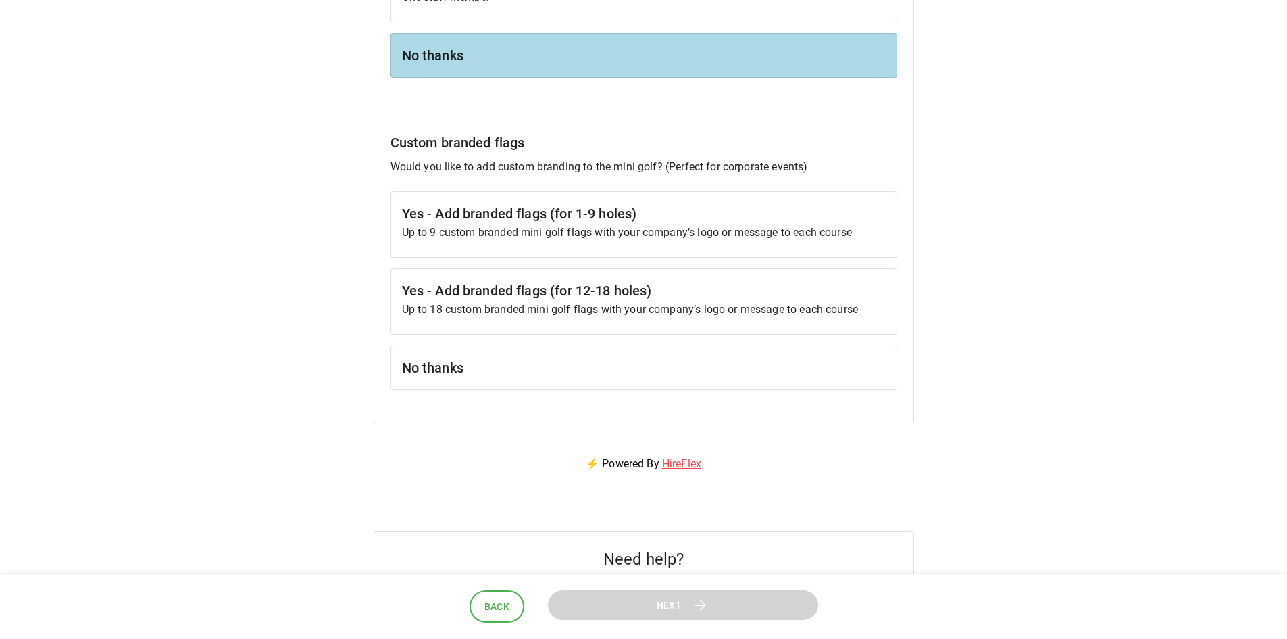
click at [485, 374] on h6 "No thanks" at bounding box center [644, 368] width 484 height 22
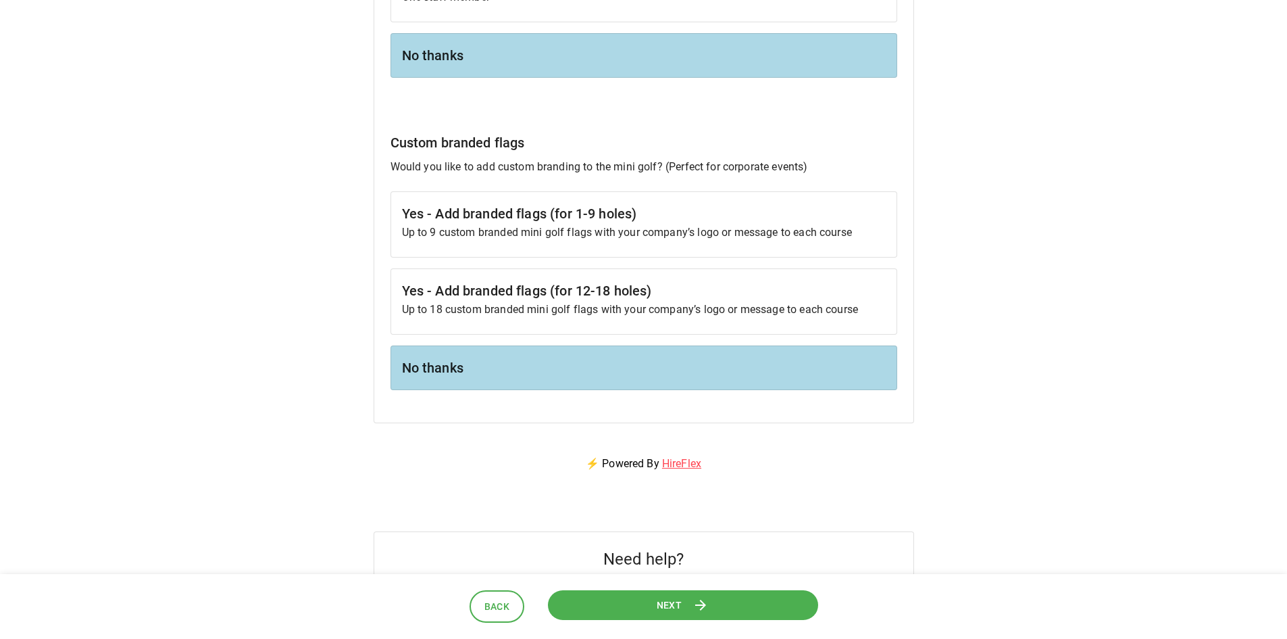
click at [691, 602] on button "Next" at bounding box center [683, 604] width 272 height 30
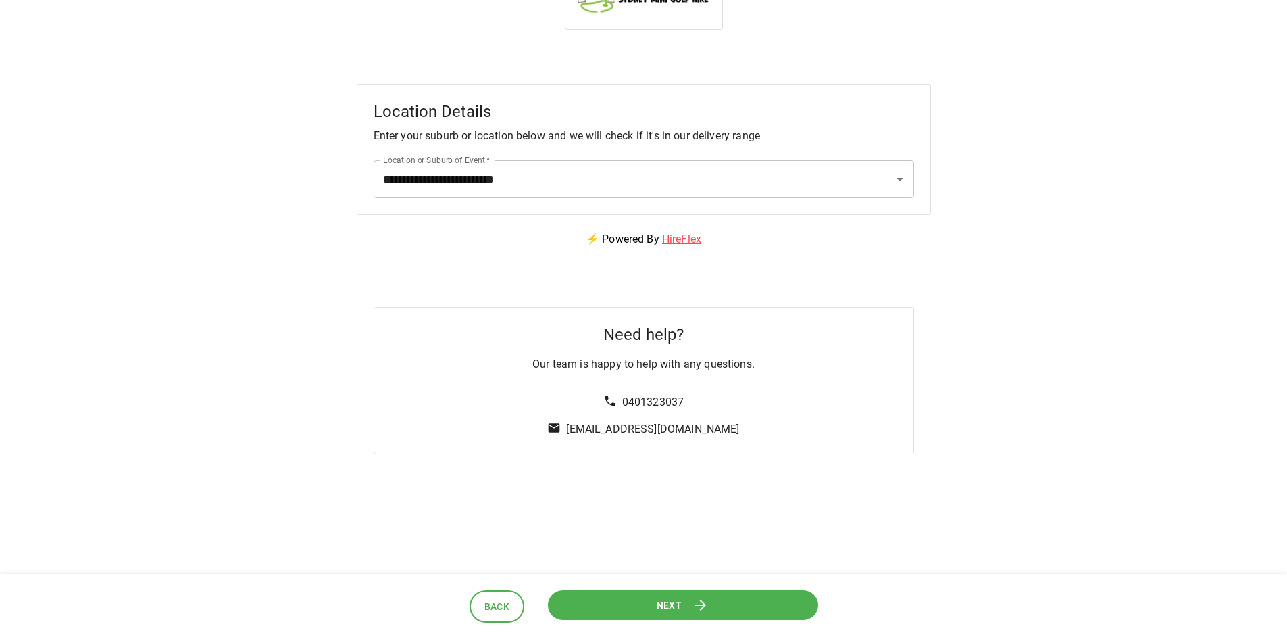
scroll to position [0, 0]
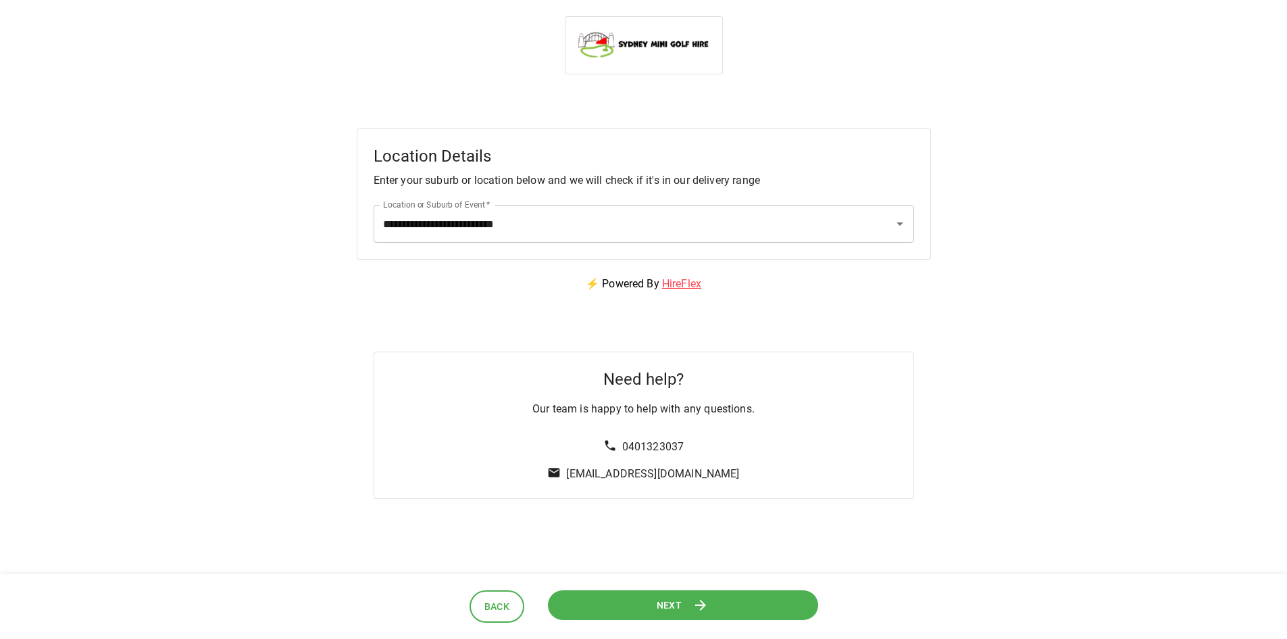
click at [676, 606] on span "Next" at bounding box center [669, 604] width 26 height 17
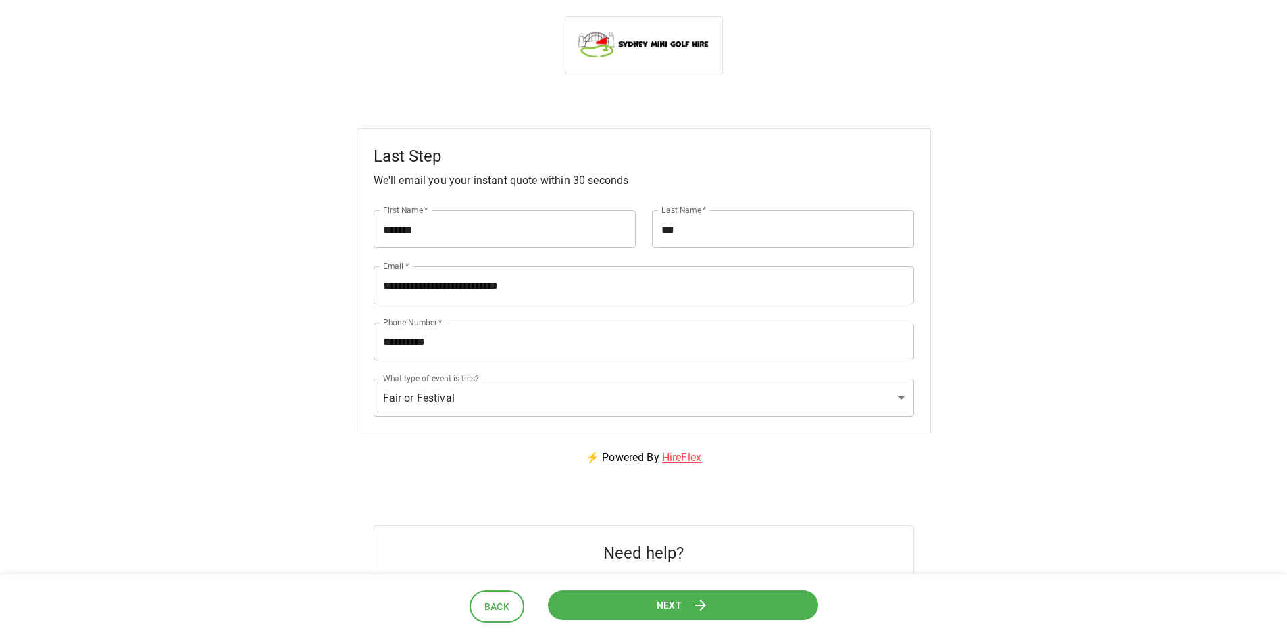
click at [665, 600] on span "Next" at bounding box center [670, 604] width 26 height 17
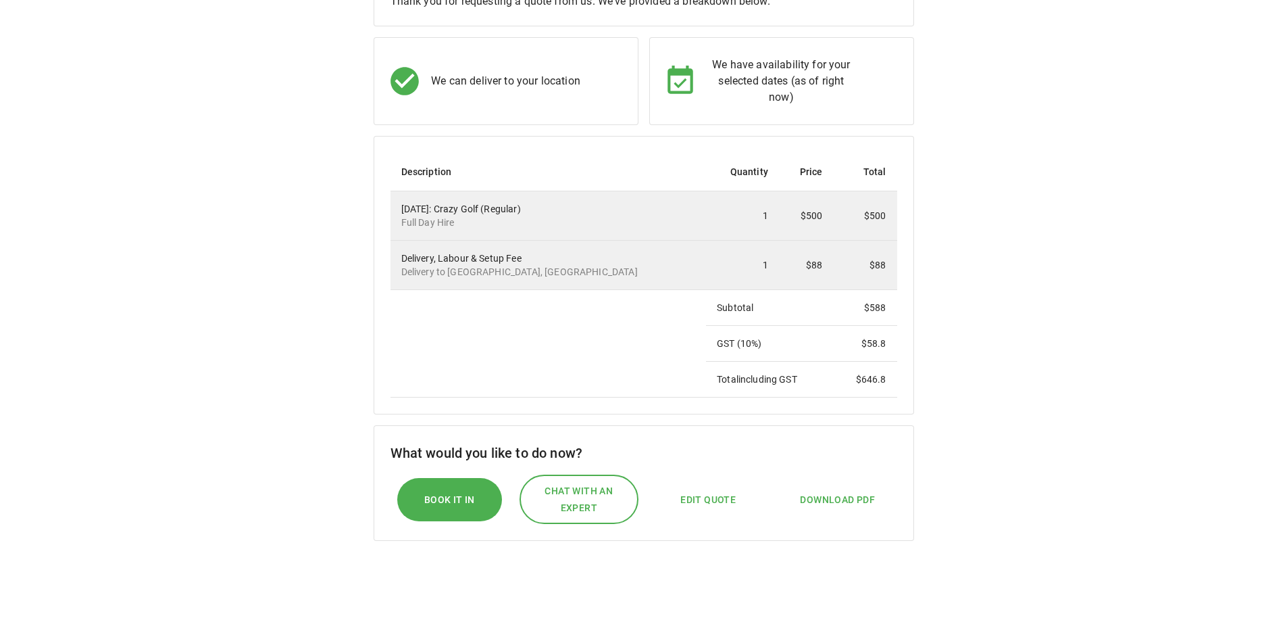
scroll to position [203, 0]
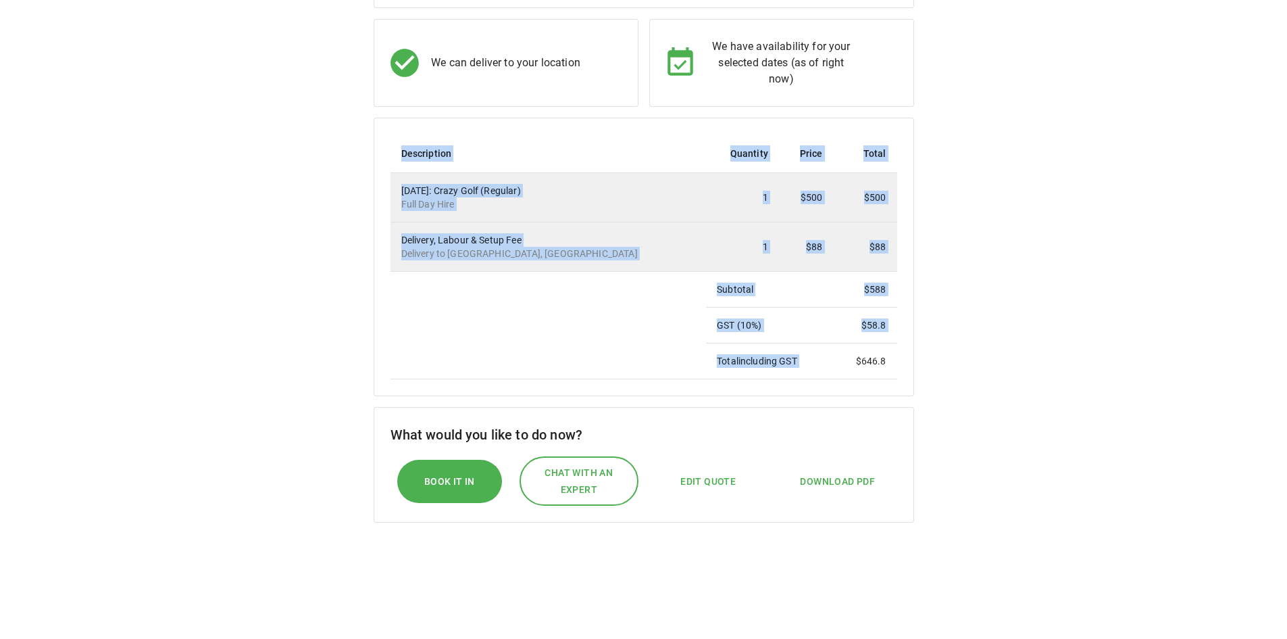
drag, startPoint x: 858, startPoint y: 360, endPoint x: 932, endPoint y: 378, distance: 76.7
click at [929, 369] on div "We've prepared your custom quote Thank you for requesting a quote from us. We'v…" at bounding box center [643, 278] width 1255 height 705
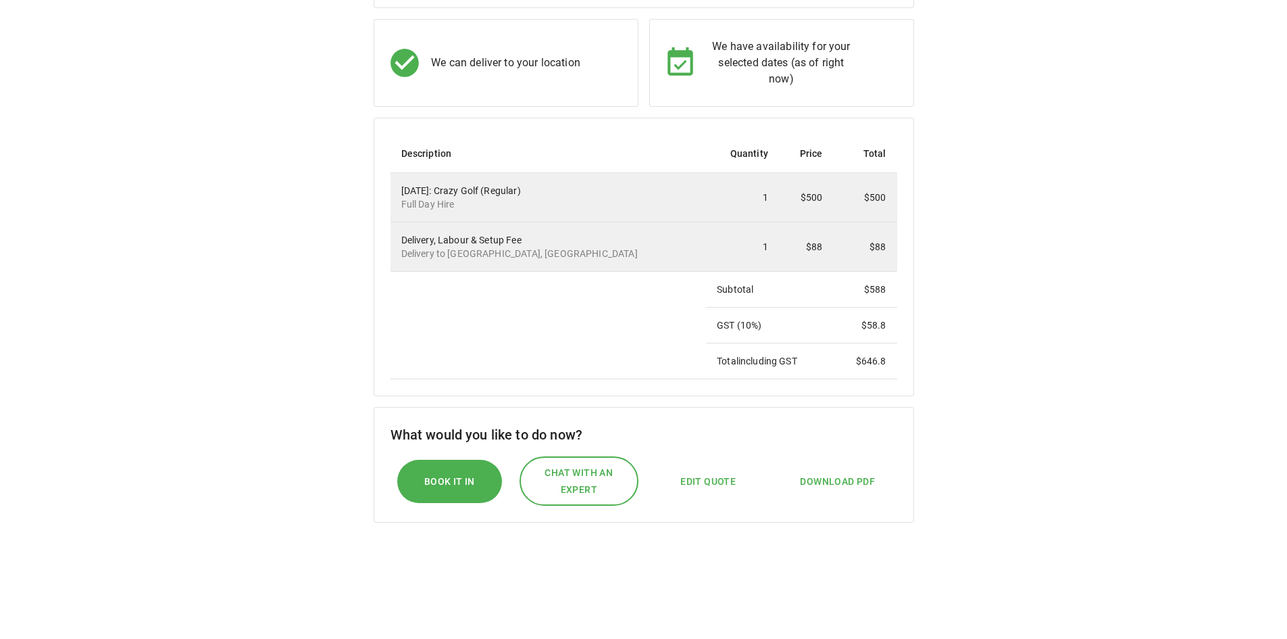
click at [1043, 504] on div "We've prepared your custom quote Thank you for requesting a quote from us. We'v…" at bounding box center [643, 278] width 1255 height 705
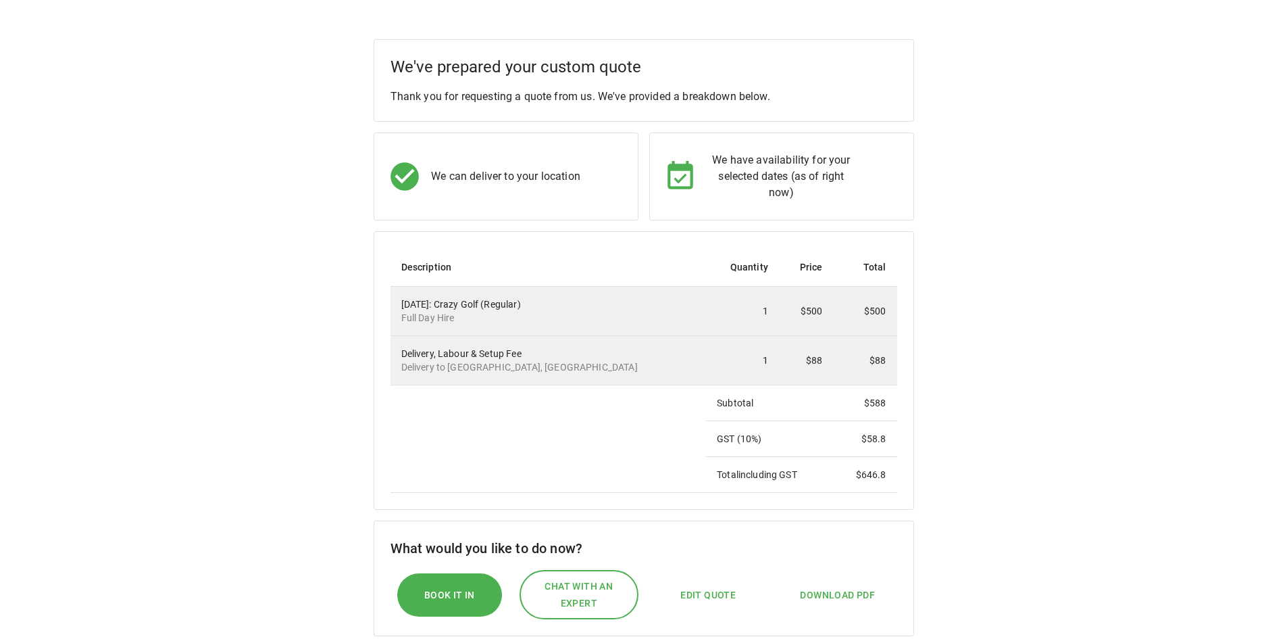
scroll to position [68, 0]
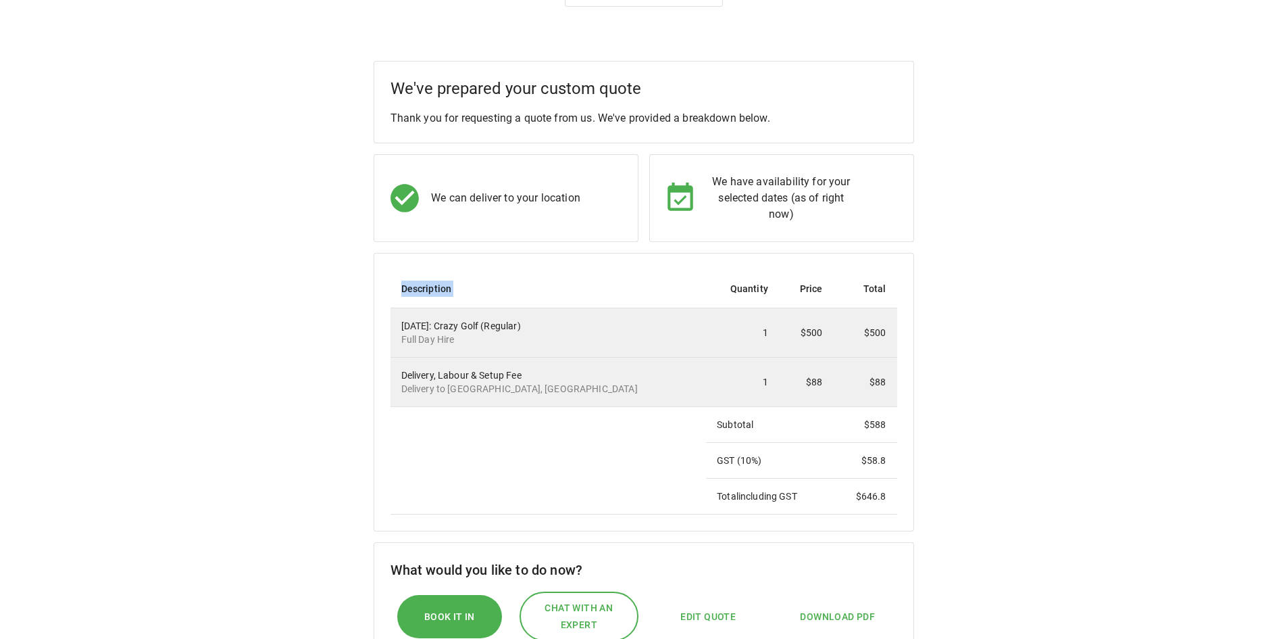
drag, startPoint x: 683, startPoint y: 305, endPoint x: 988, endPoint y: 515, distance: 370.4
click at [988, 515] on div "We've prepared your custom quote Thank you for requesting a quote from us. We'v…" at bounding box center [643, 413] width 1255 height 705
click at [1084, 492] on div "We've prepared your custom quote Thank you for requesting a quote from us. We'v…" at bounding box center [643, 413] width 1255 height 705
drag, startPoint x: 429, startPoint y: 318, endPoint x: 491, endPoint y: 337, distance: 65.0
click at [491, 337] on td "[DATE]: Crazy Golf (Regular) Full Day Hire" at bounding box center [549, 332] width 316 height 49
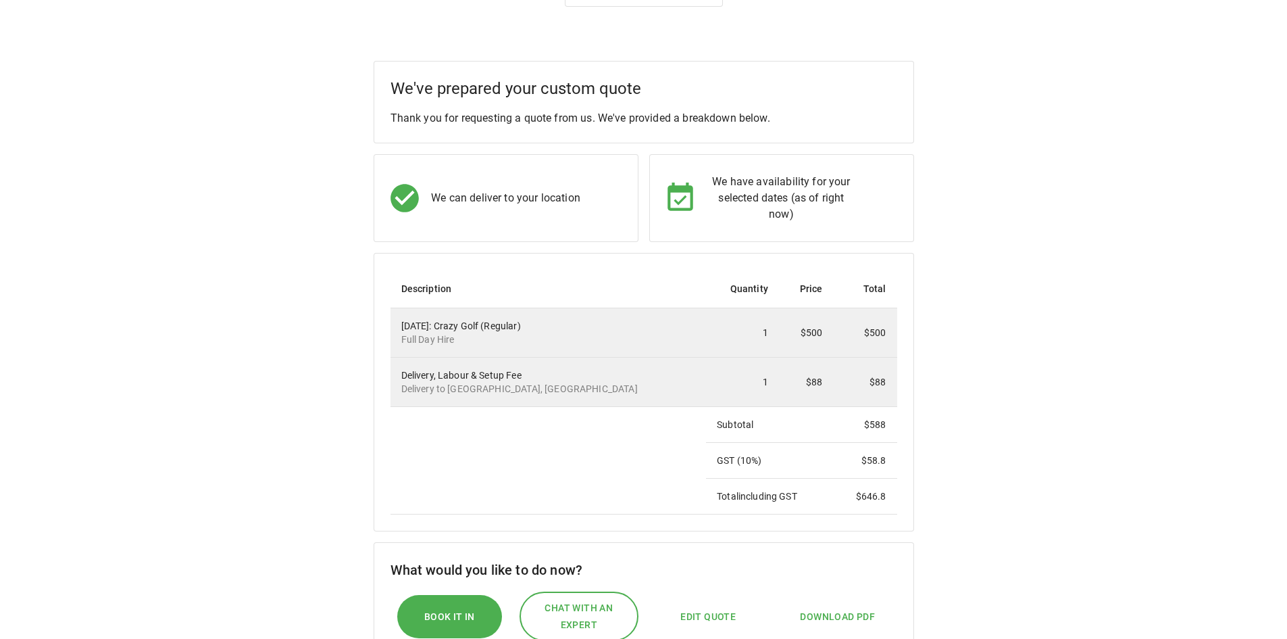
click at [463, 378] on div "Delivery, Labour & Setup Fee Delivery to [GEOGRAPHIC_DATA] [GEOGRAPHIC_DATA], […" at bounding box center [548, 381] width 295 height 27
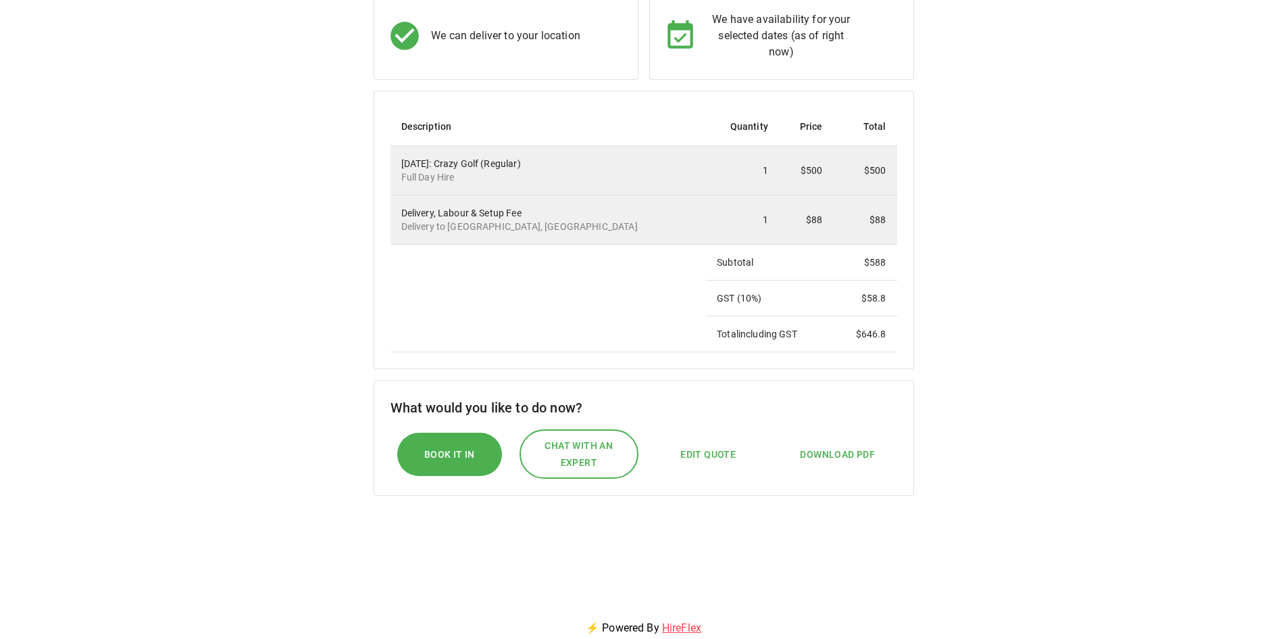
scroll to position [405, 0]
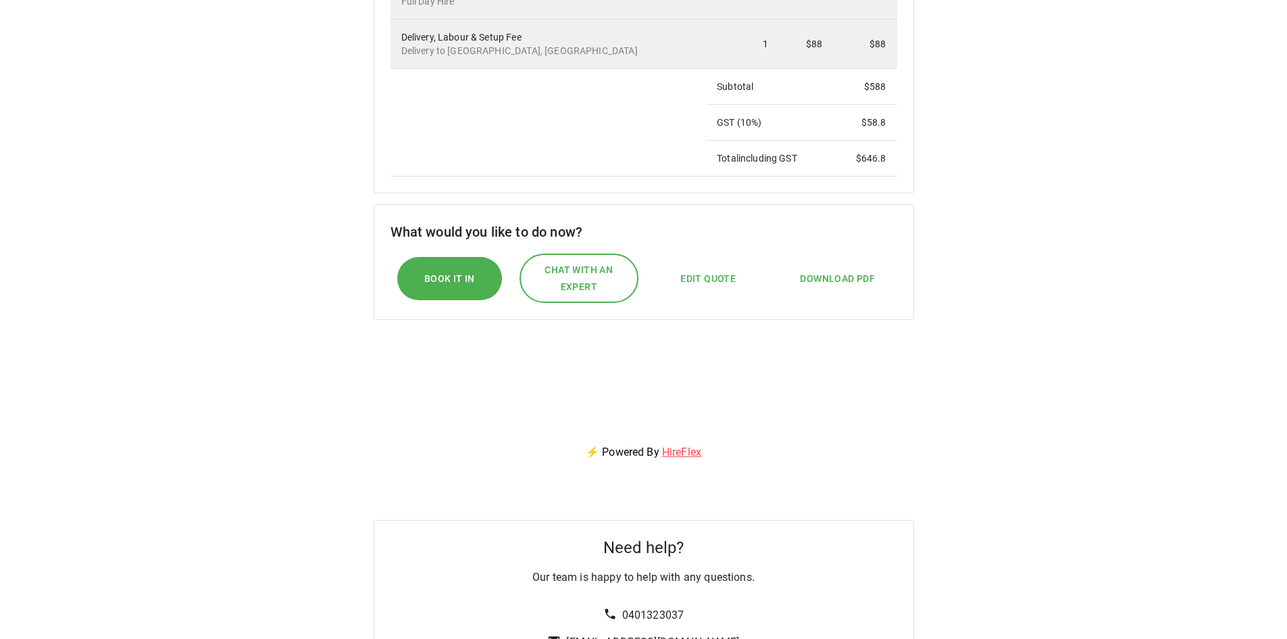
click at [835, 453] on div "⚡ Powered By HireFlex" at bounding box center [643, 452] width 1255 height 49
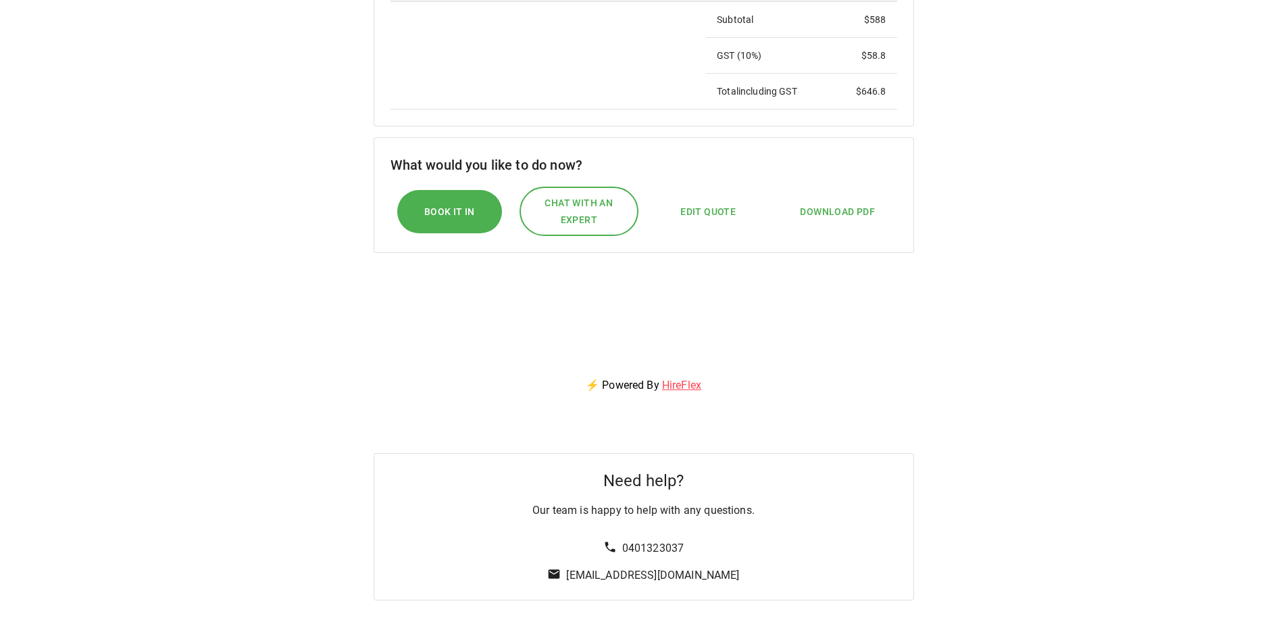
scroll to position [666, 0]
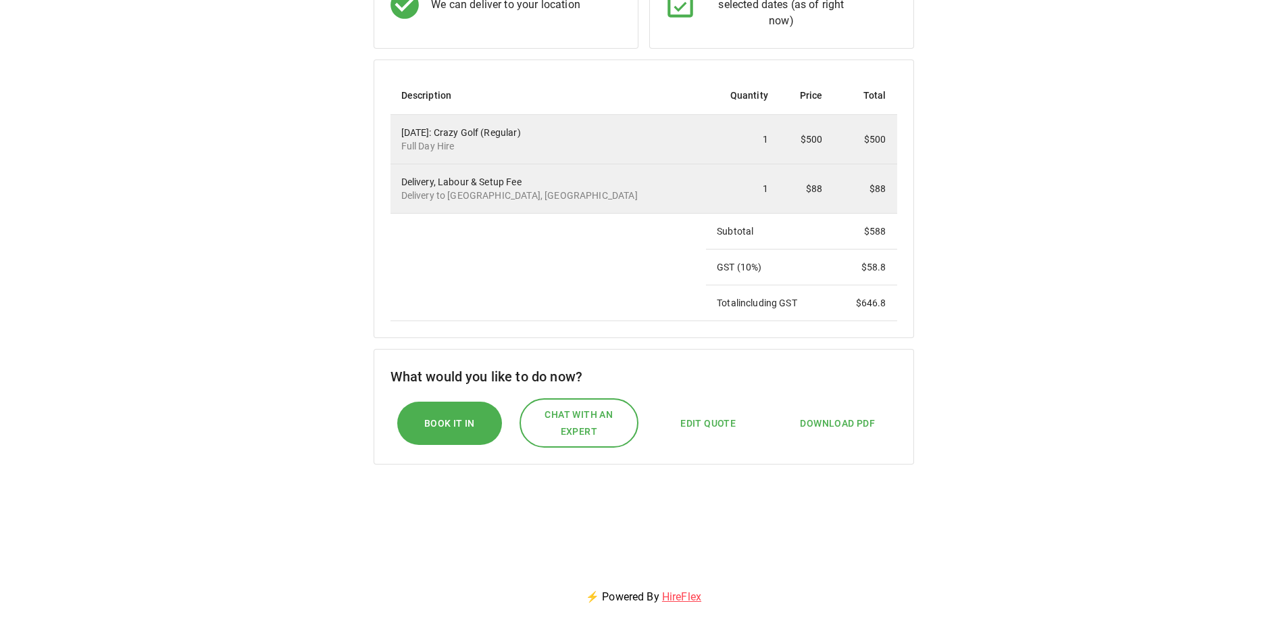
scroll to position [0, 0]
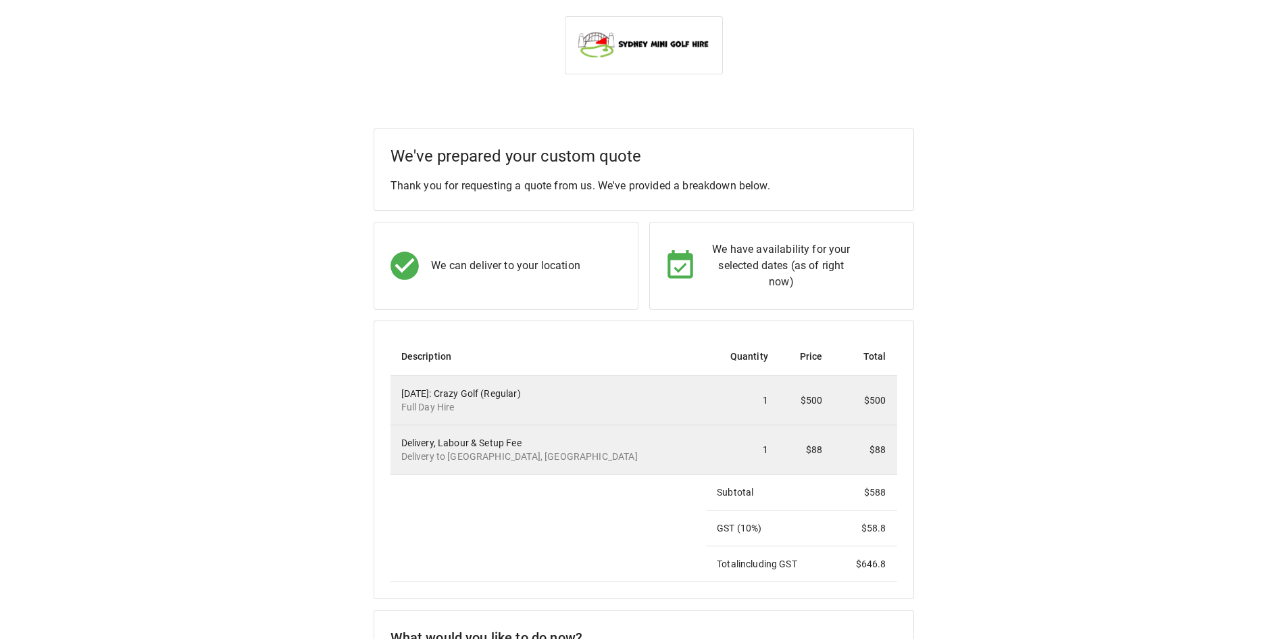
drag, startPoint x: 1064, startPoint y: 196, endPoint x: 418, endPoint y: 11, distance: 672.7
click at [996, 170] on div "We've prepared your custom quote Thank you for requesting a quote from us. We'v…" at bounding box center [643, 480] width 1255 height 705
